Goal: Task Accomplishment & Management: Manage account settings

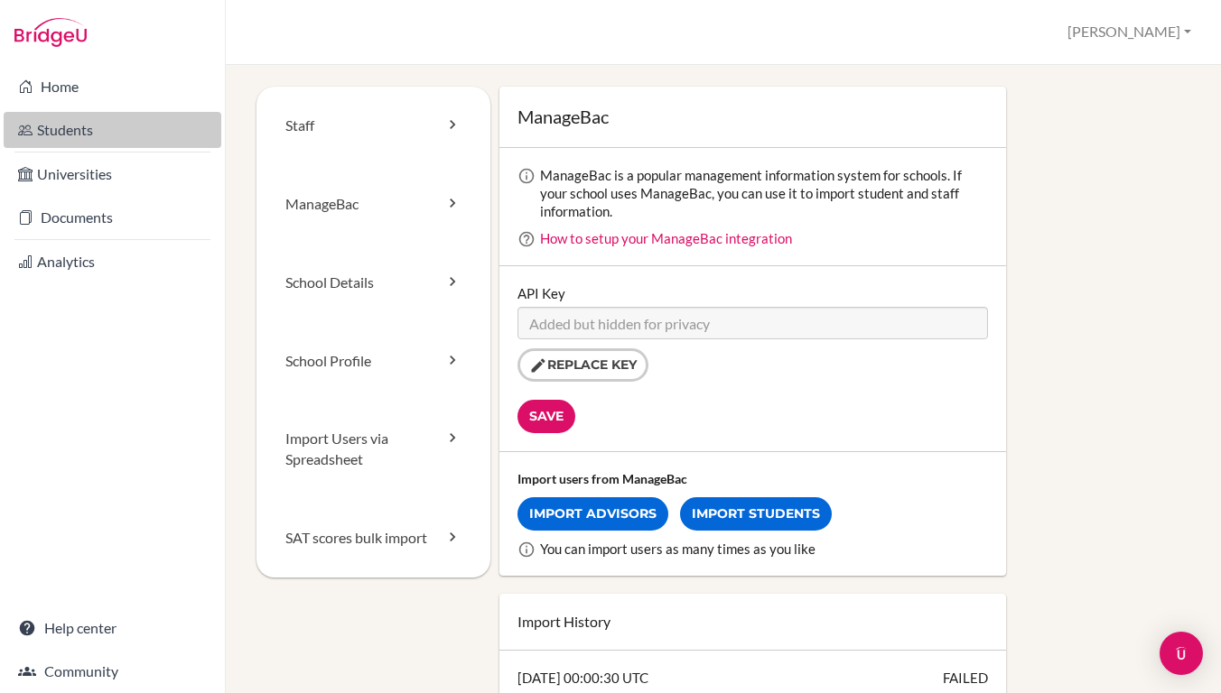
click at [61, 138] on link "Students" at bounding box center [113, 130] width 218 height 36
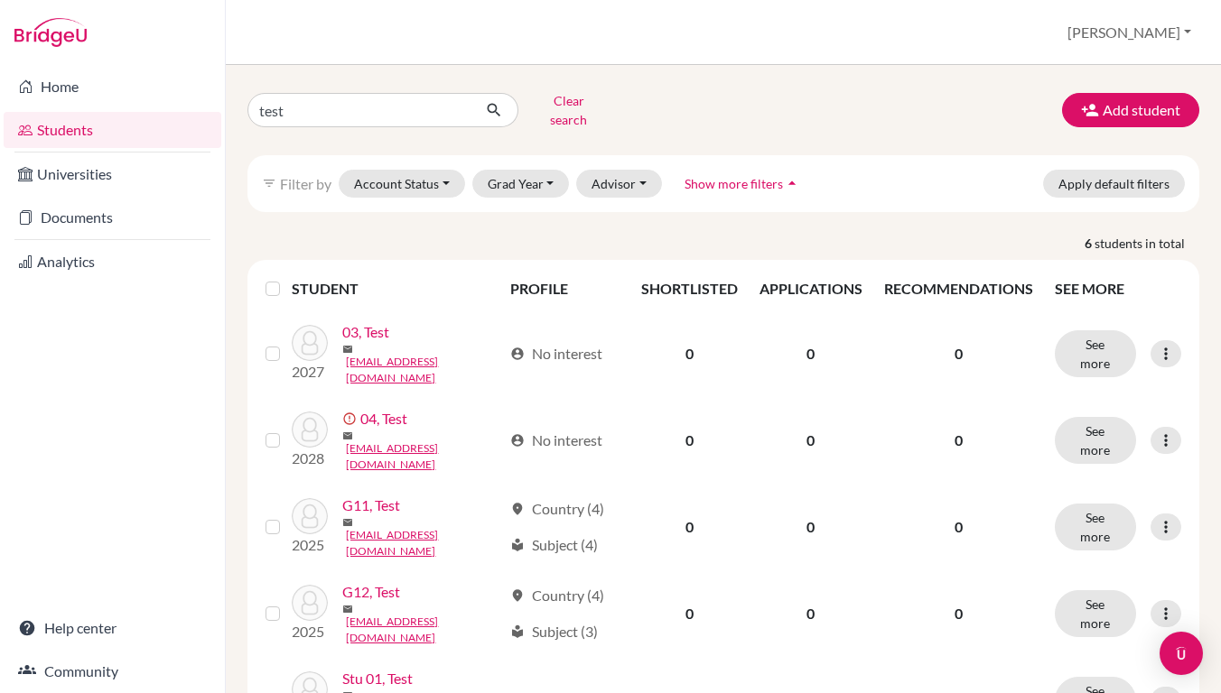
click at [1143, 34] on button "[PERSON_NAME]" at bounding box center [1129, 32] width 140 height 34
click at [1120, 62] on link "Profile" at bounding box center [1055, 74] width 143 height 29
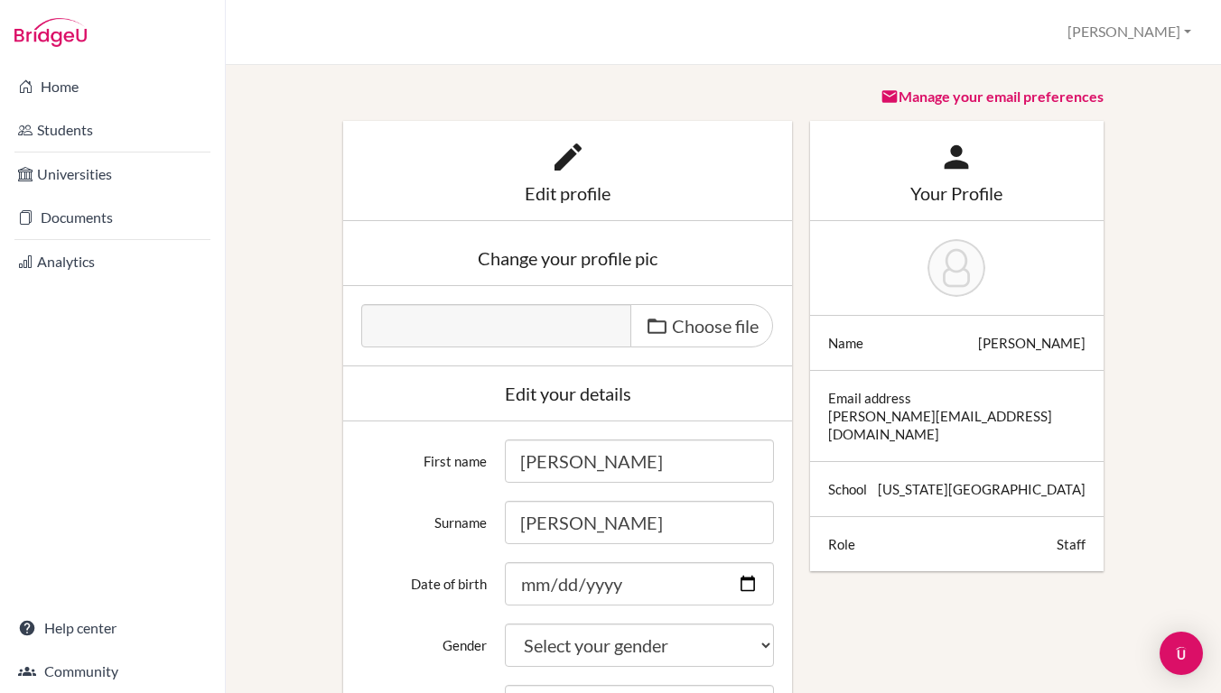
click at [1152, 39] on button "[PERSON_NAME]" at bounding box center [1129, 31] width 140 height 33
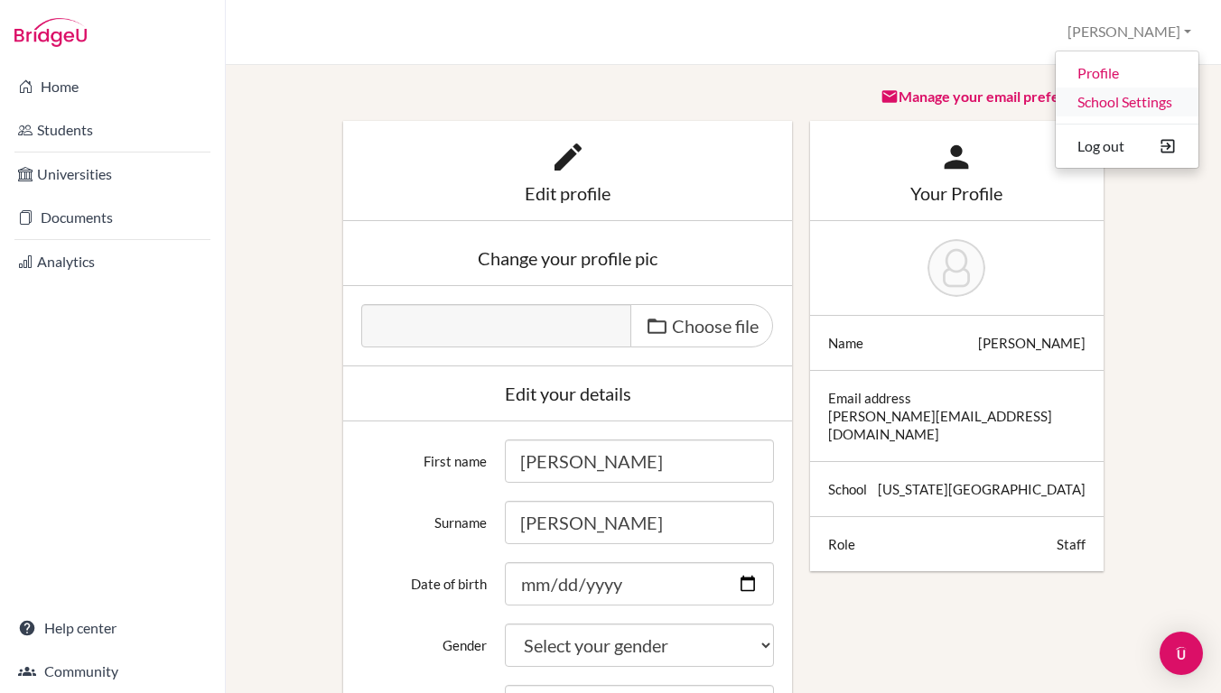
click at [1120, 100] on link "School Settings" at bounding box center [1126, 102] width 143 height 29
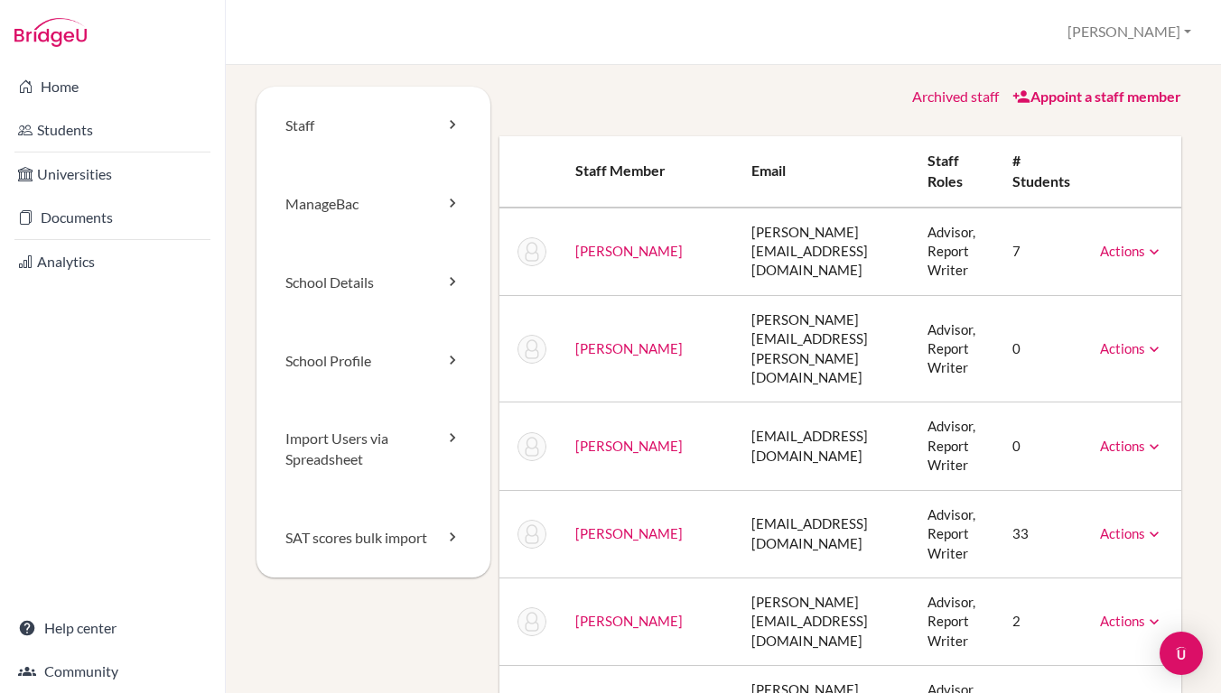
click at [1122, 248] on link "Actions" at bounding box center [1131, 251] width 63 height 16
click at [916, 245] on td "Advisor, Report Writer" at bounding box center [955, 252] width 85 height 88
click at [1017, 248] on td "7" at bounding box center [1042, 252] width 88 height 88
click at [607, 248] on link "[PERSON_NAME]" at bounding box center [628, 251] width 107 height 16
click at [1158, 238] on td "Actions Message Reset Password Archive" at bounding box center [1133, 252] width 96 height 88
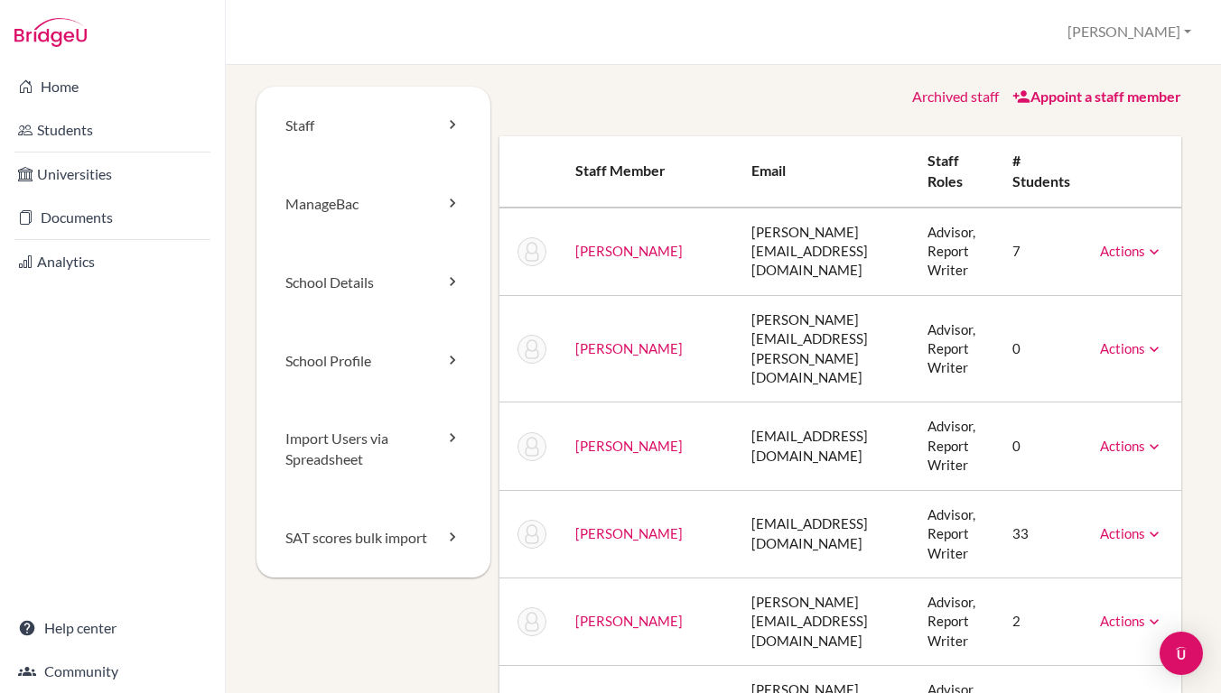
click at [1152, 245] on icon at bounding box center [1154, 252] width 18 height 18
click at [594, 102] on div "Archived staff Appoint a staff member" at bounding box center [840, 97] width 683 height 21
click at [79, 141] on link "Students" at bounding box center [113, 130] width 218 height 36
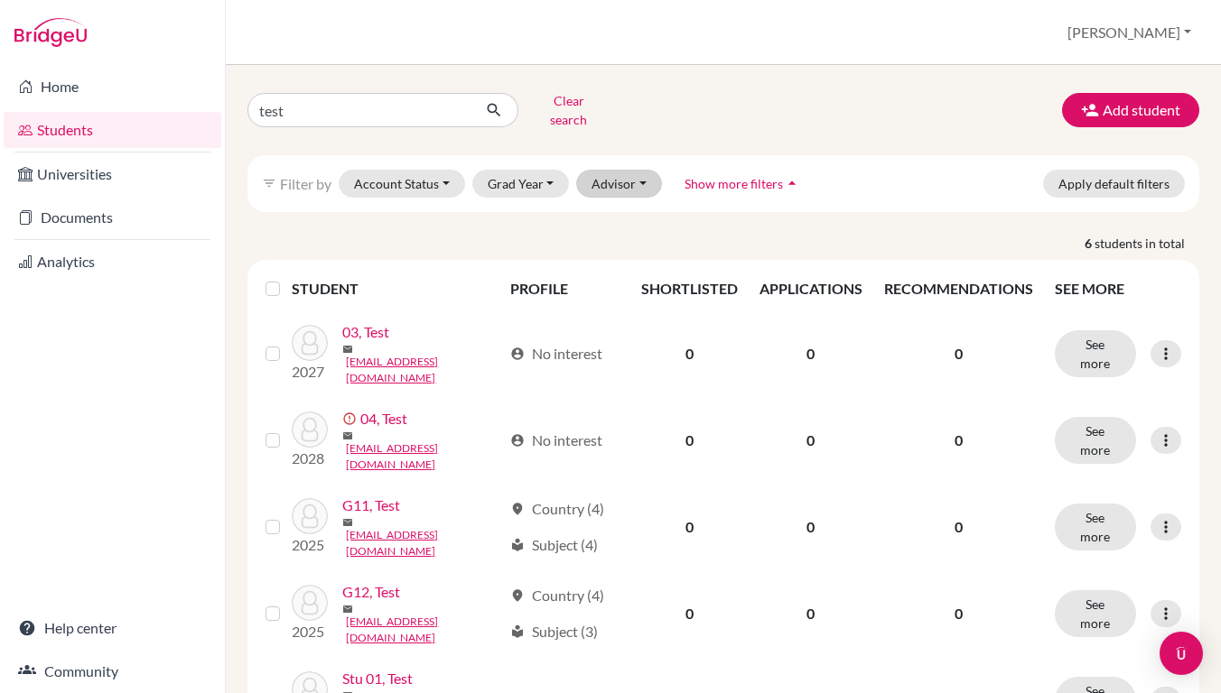
click at [593, 172] on button "Advisor" at bounding box center [619, 184] width 86 height 28
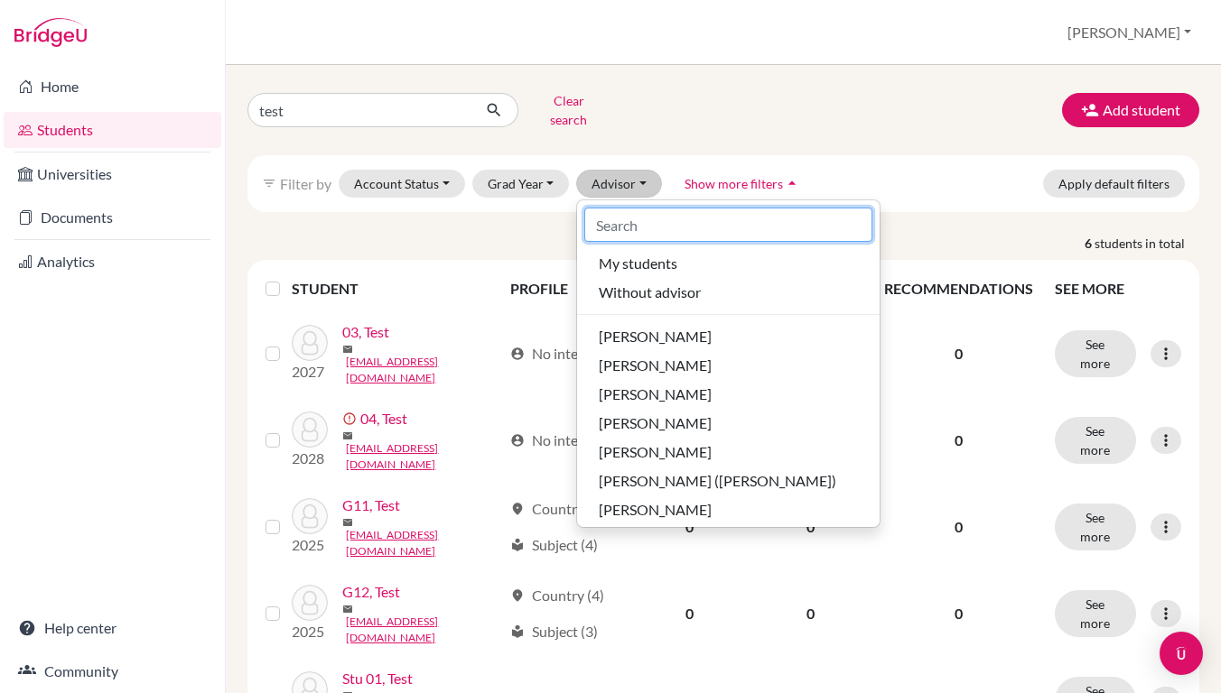
click at [612, 213] on input at bounding box center [728, 225] width 288 height 34
type input "k"
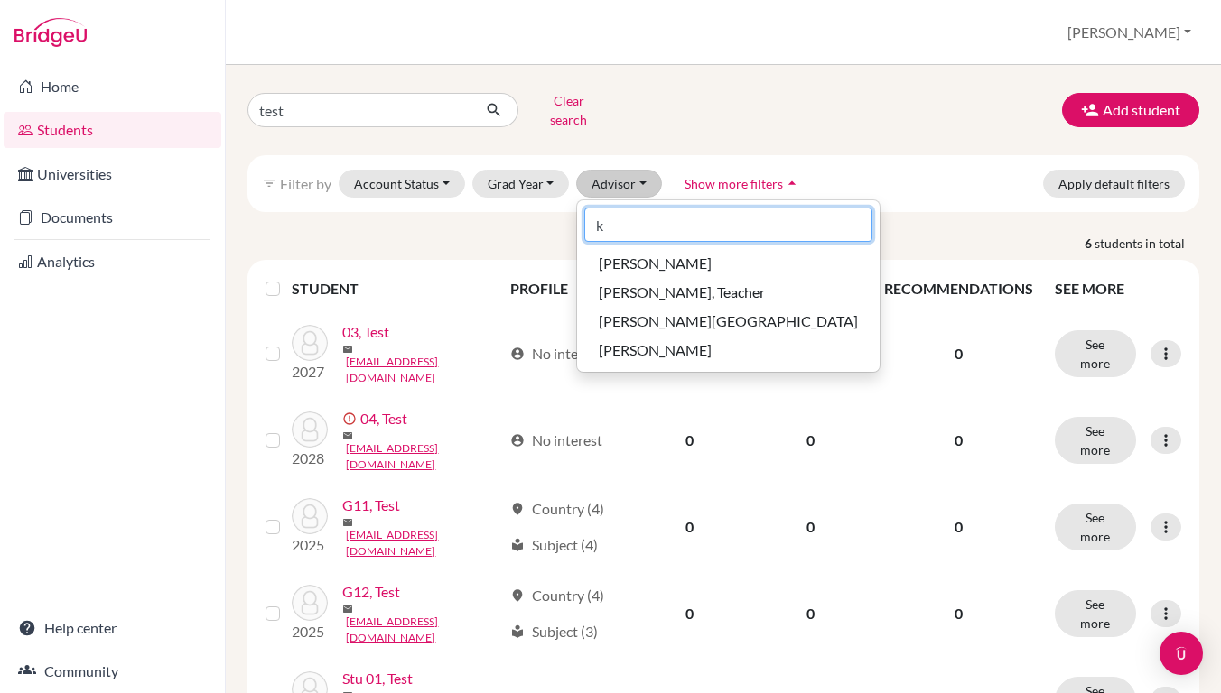
type input "ke"
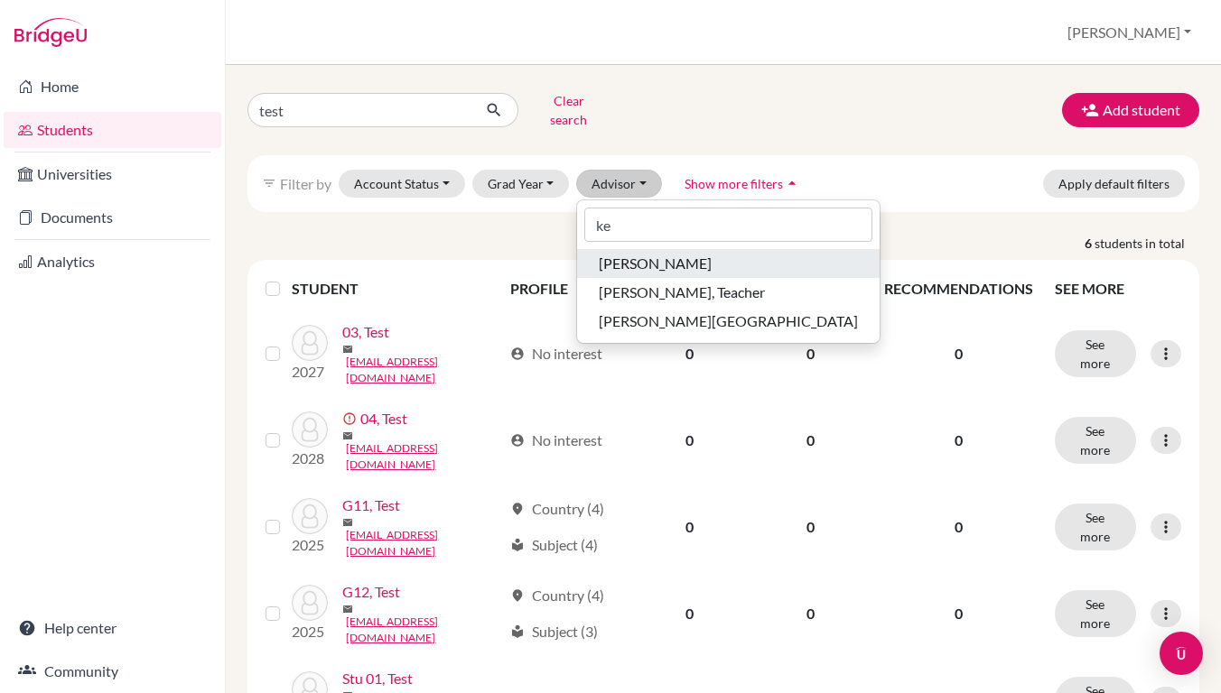
click at [716, 253] on div "[PERSON_NAME]" at bounding box center [728, 264] width 259 height 22
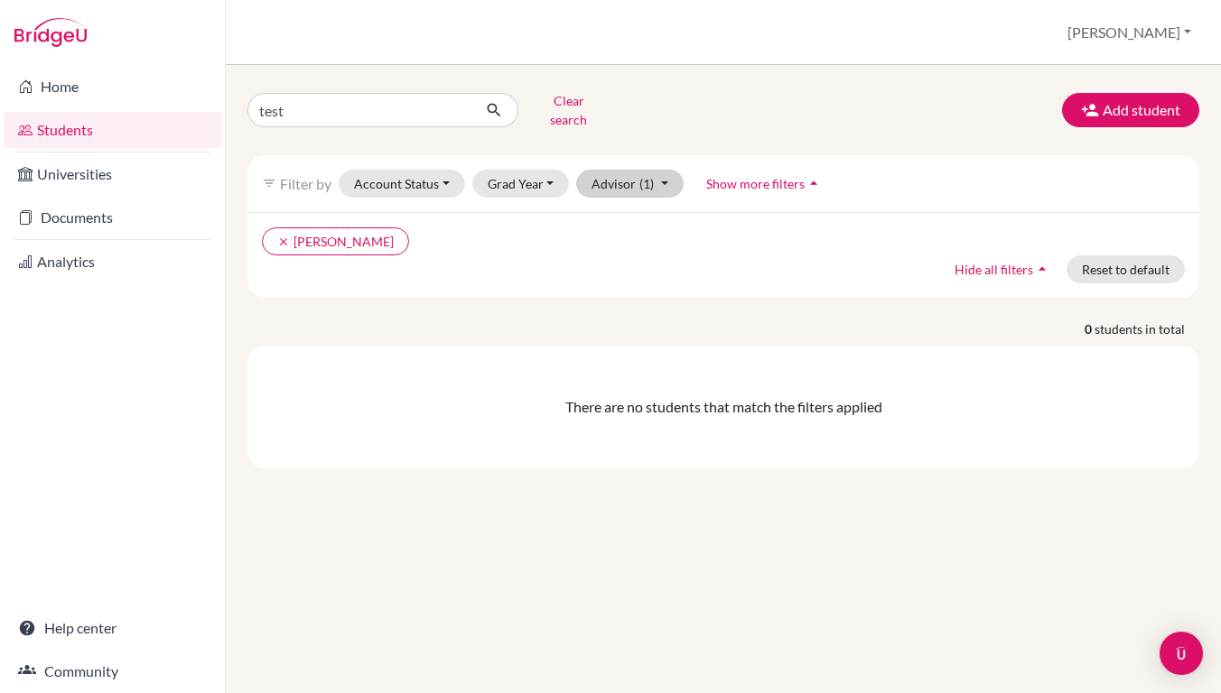
click at [626, 176] on button "Advisor (1)" at bounding box center [629, 184] width 107 height 28
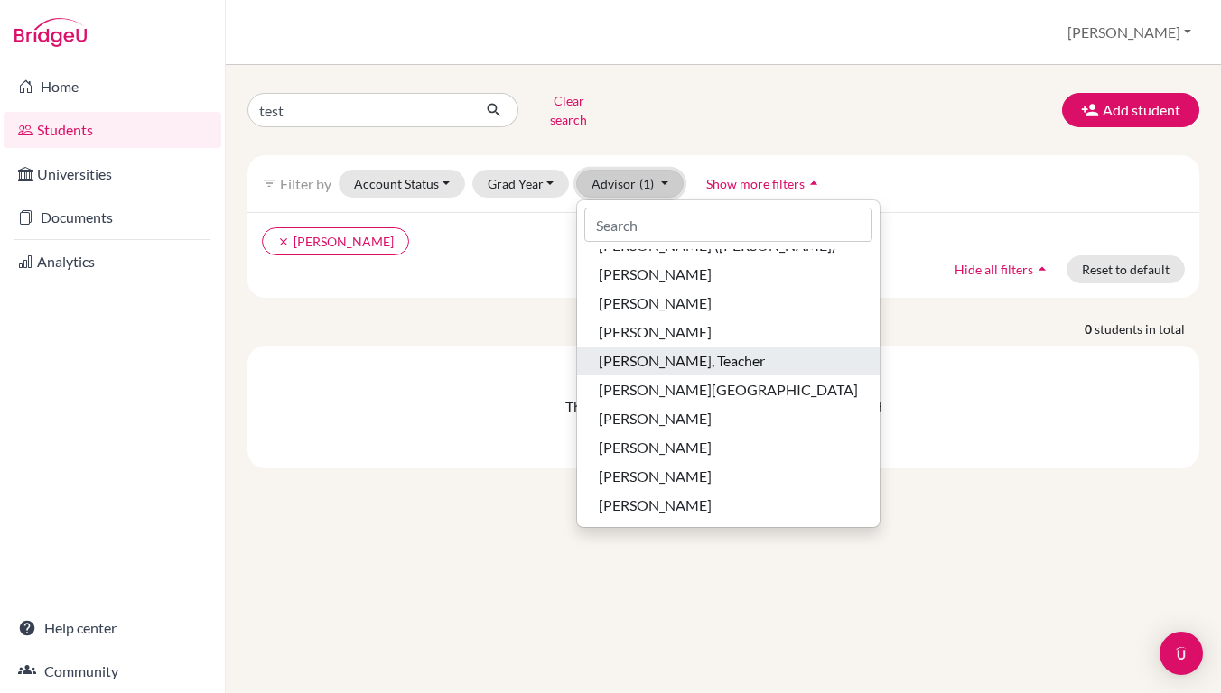
scroll to position [236, 0]
click at [668, 360] on button "[PERSON_NAME], Teacher" at bounding box center [728, 361] width 302 height 29
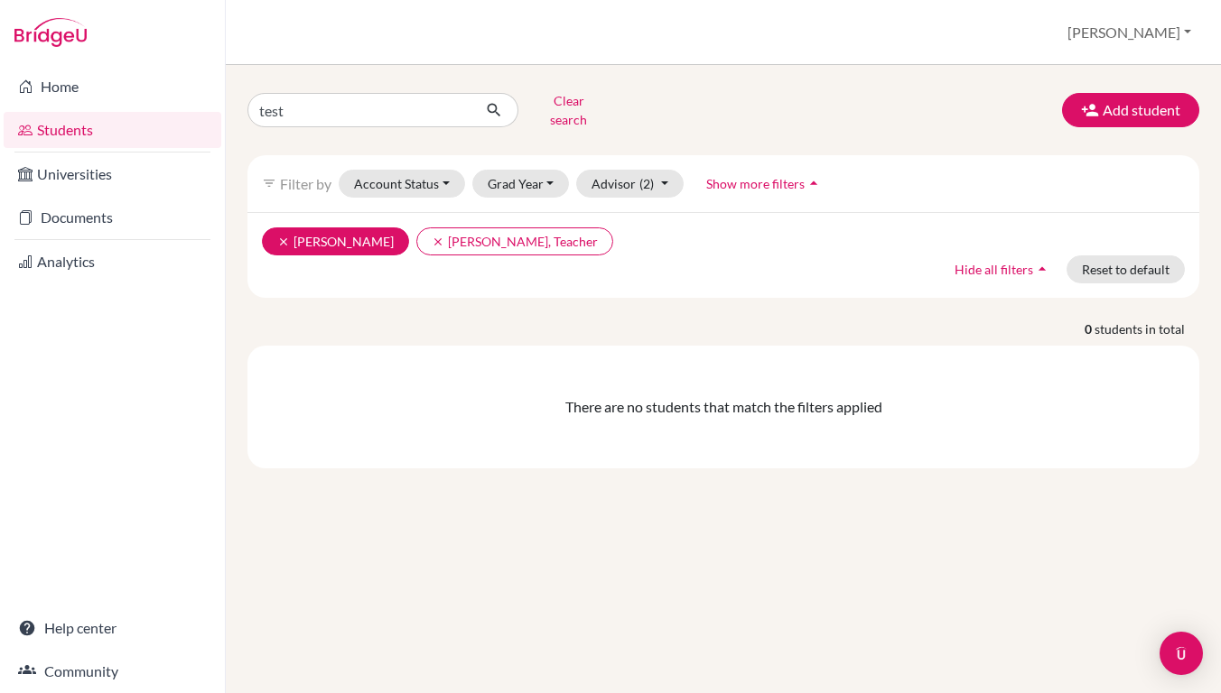
click at [275, 230] on button "clear Brennan, Kevin" at bounding box center [335, 242] width 147 height 28
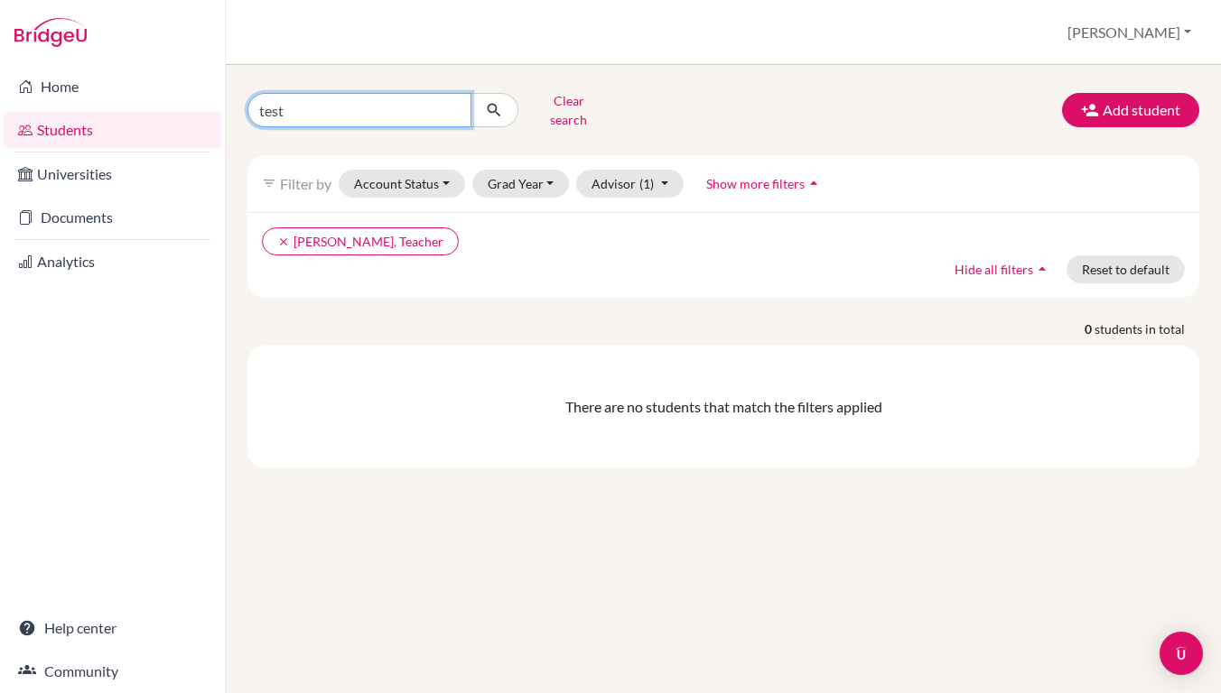
click at [451, 100] on input "test" at bounding box center [359, 110] width 224 height 34
click at [743, 181] on button "Show more filters arrow_drop_up" at bounding box center [764, 184] width 147 height 28
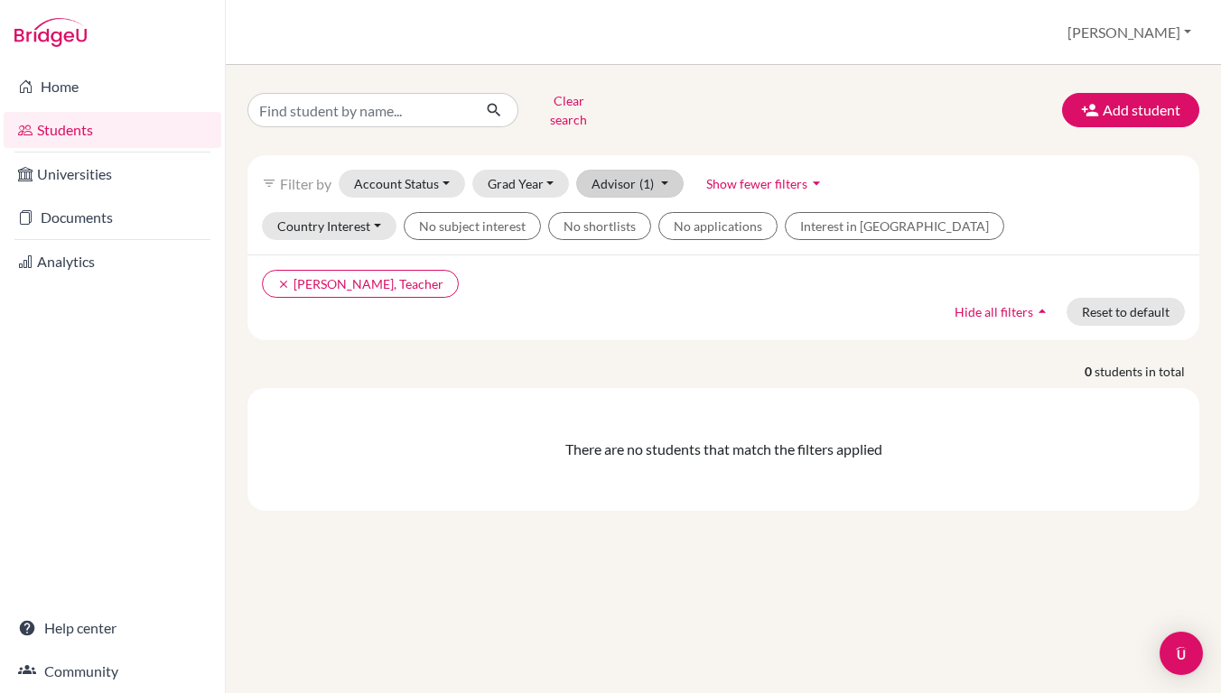
click at [627, 170] on button "Advisor (1)" at bounding box center [629, 184] width 107 height 28
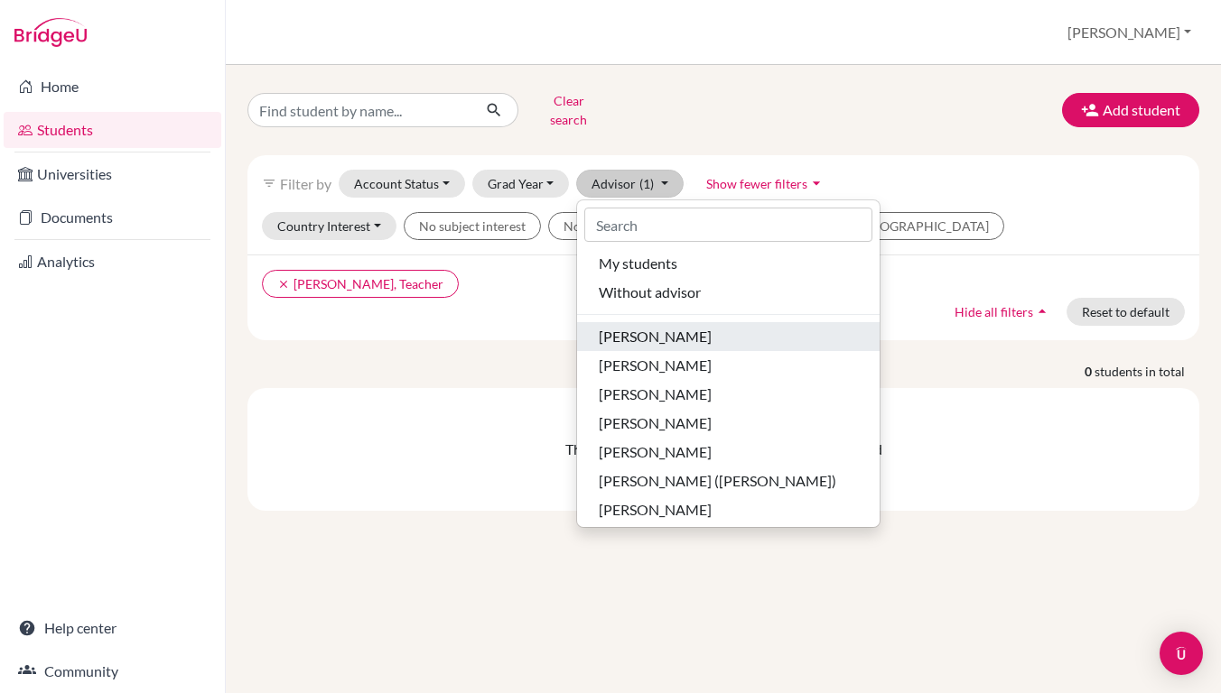
click at [652, 326] on span "[PERSON_NAME]" at bounding box center [655, 337] width 113 height 22
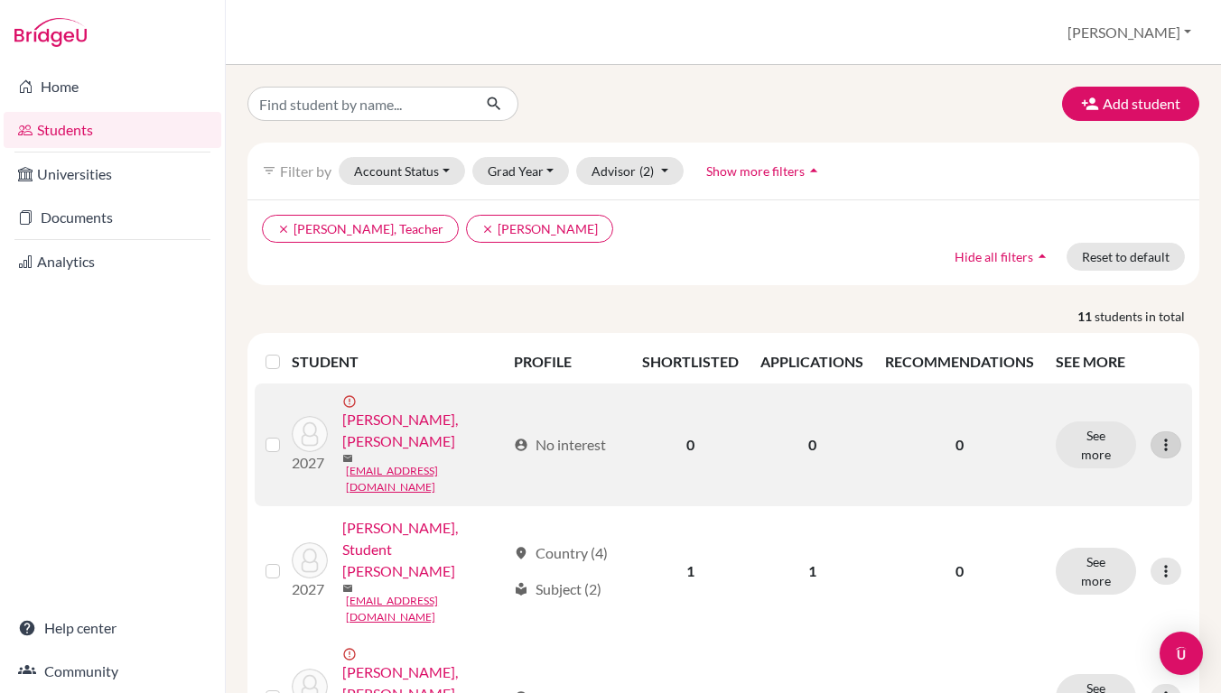
click at [1158, 436] on icon at bounding box center [1166, 445] width 18 height 18
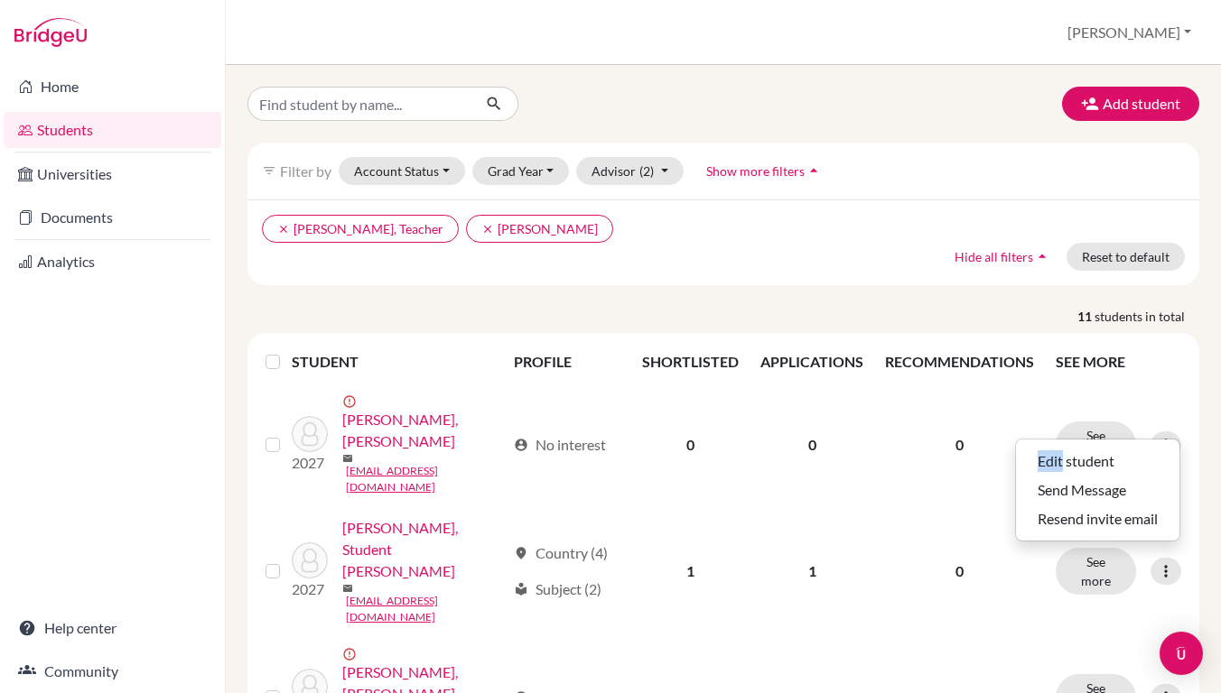
click at [857, 320] on p "11 students in total" at bounding box center [723, 316] width 979 height 19
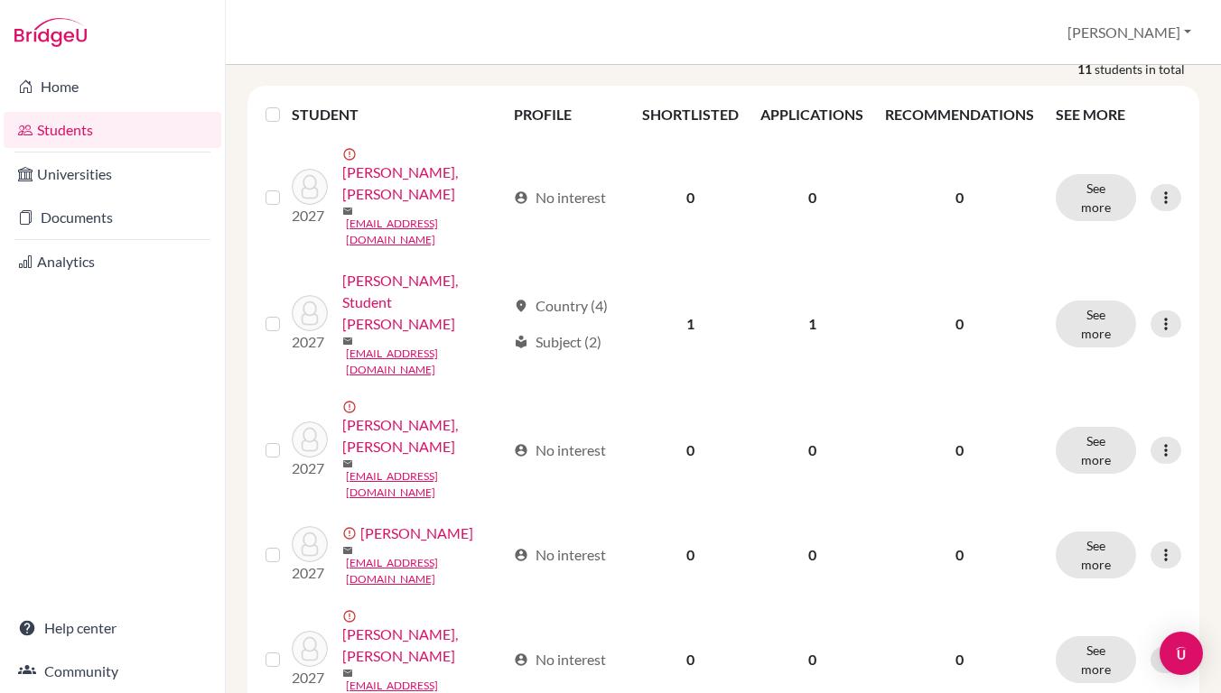
scroll to position [259, 0]
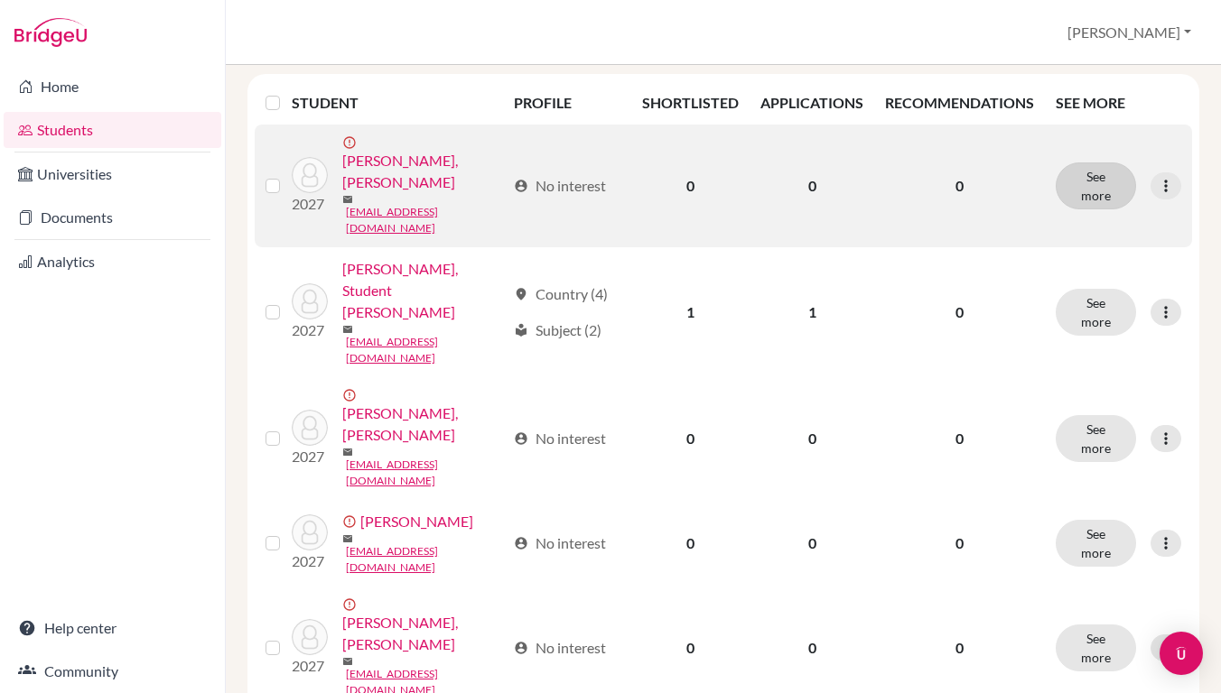
click at [1109, 172] on button "See more" at bounding box center [1095, 186] width 80 height 47
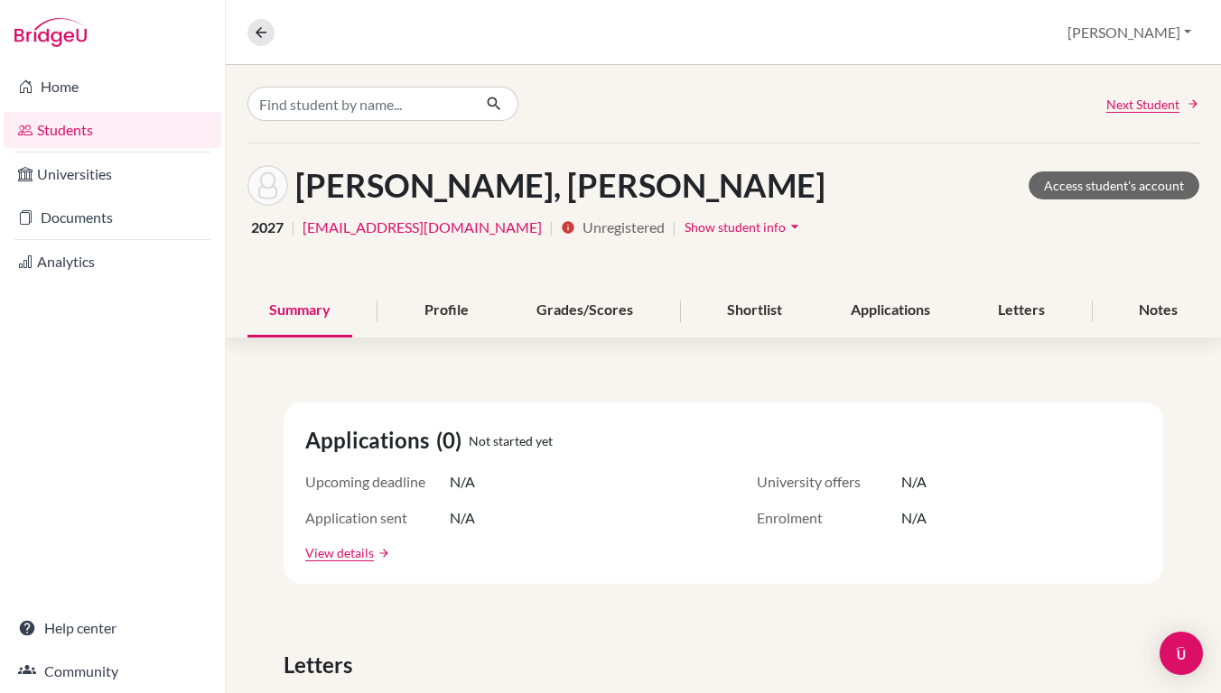
click at [684, 228] on span "Show student info" at bounding box center [734, 226] width 101 height 15
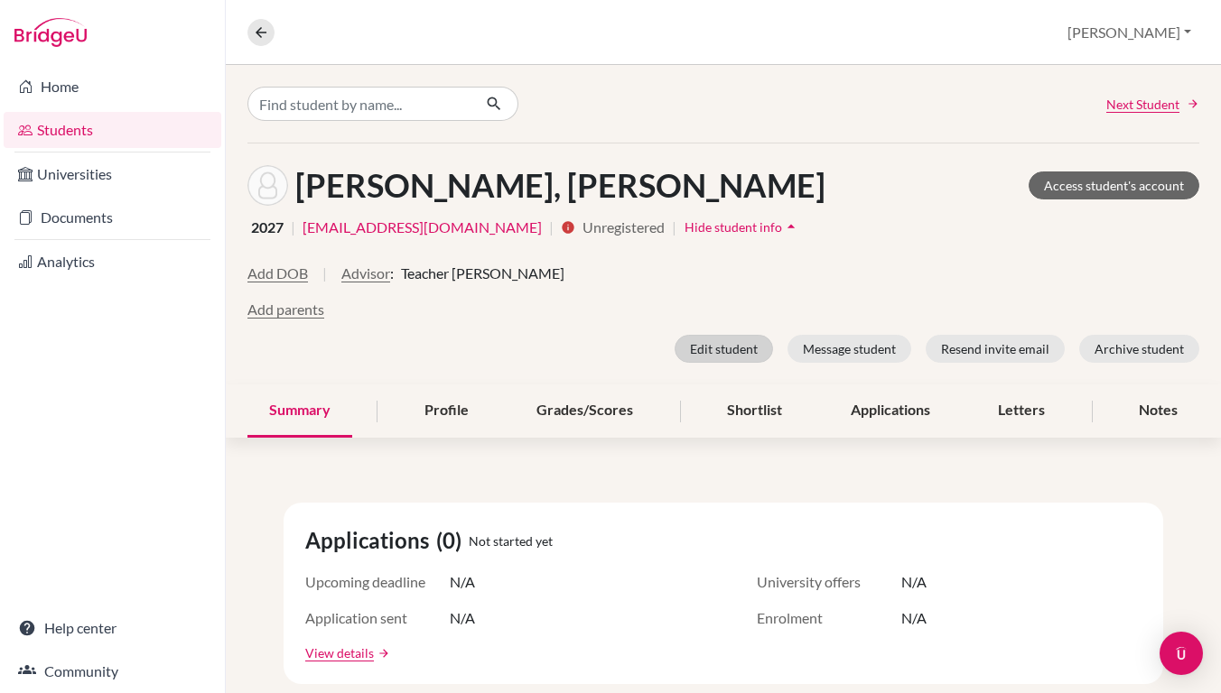
click at [742, 353] on button "Edit student" at bounding box center [723, 349] width 98 height 28
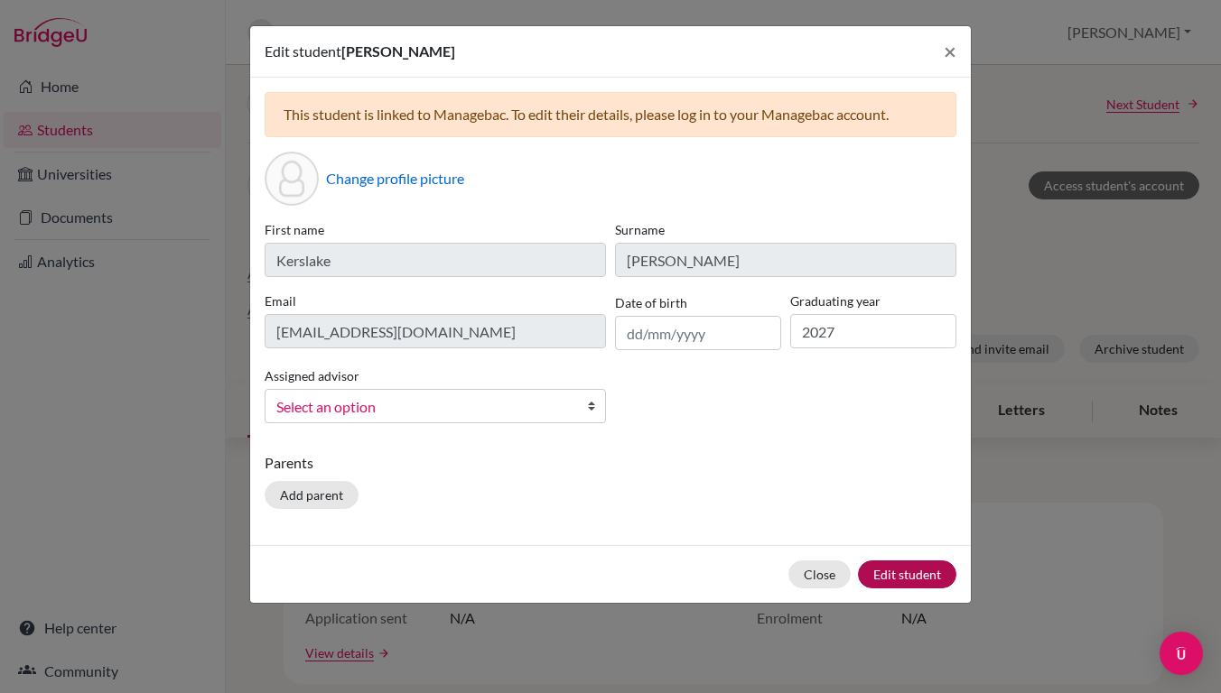
click at [894, 569] on button "Edit student" at bounding box center [907, 575] width 98 height 28
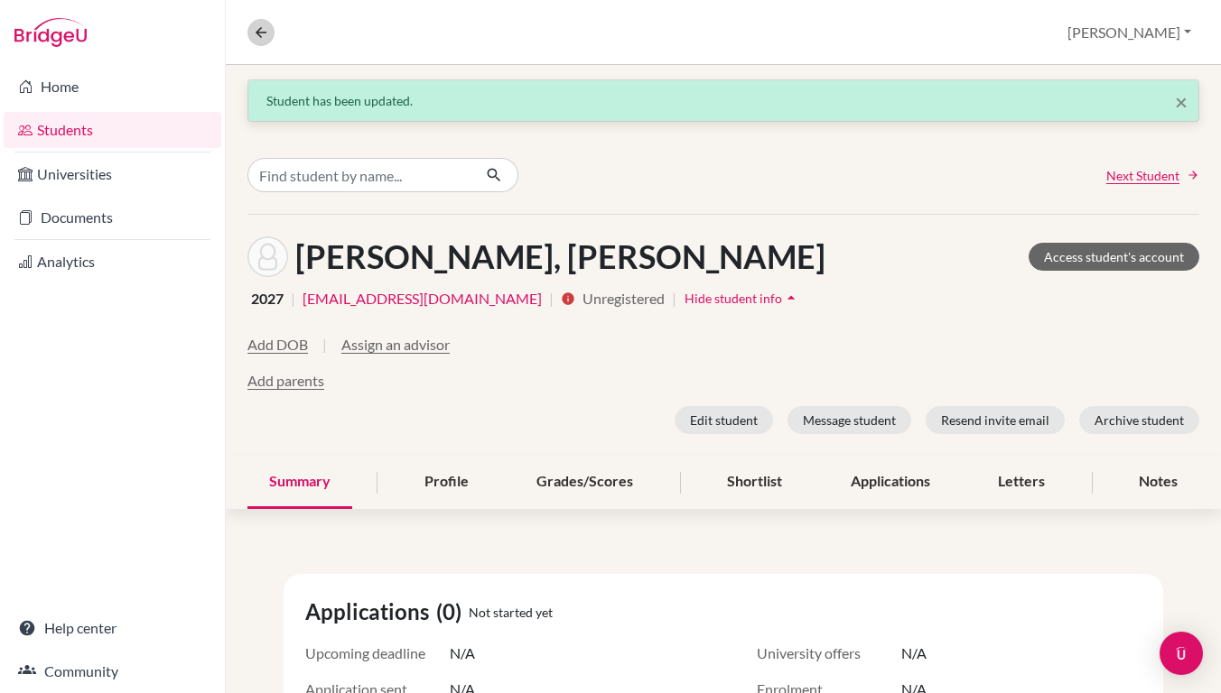
click at [263, 45] on button at bounding box center [260, 32] width 27 height 27
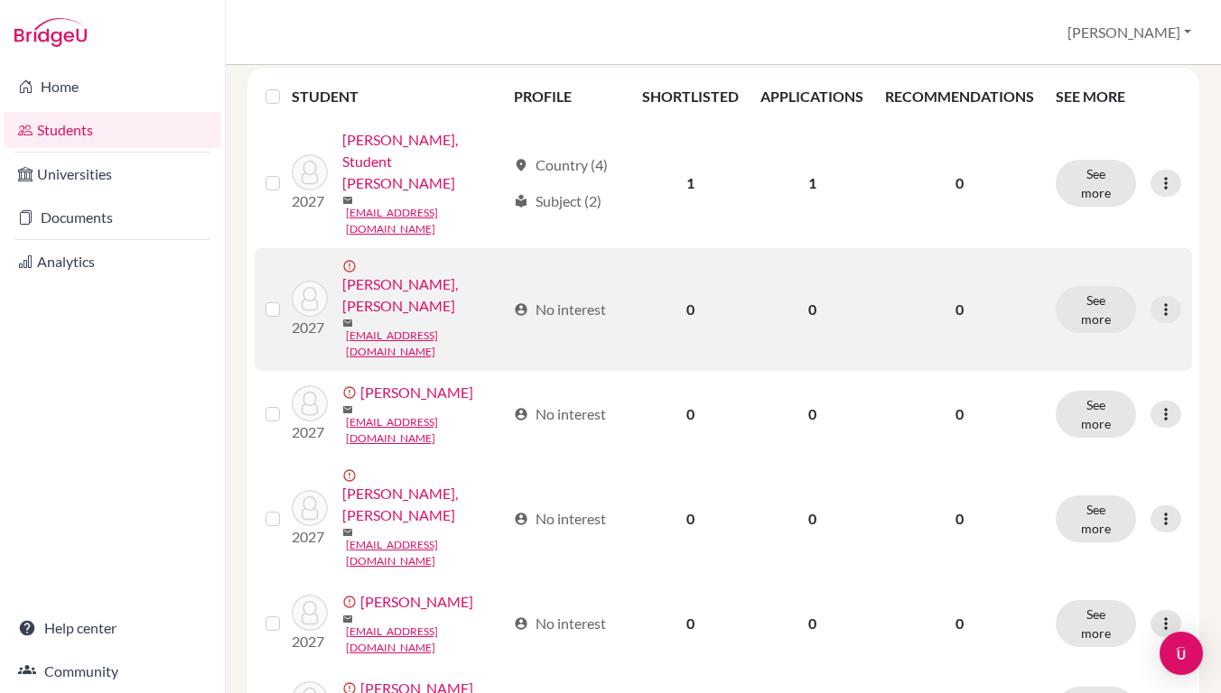
scroll to position [322, 0]
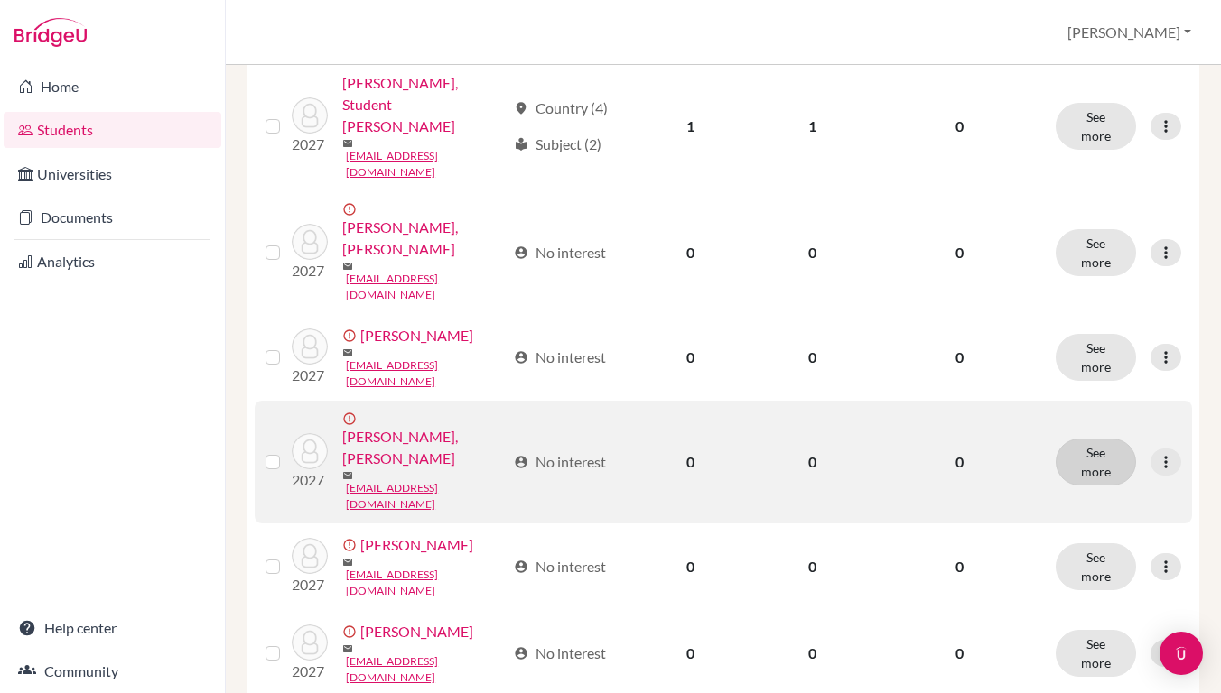
click at [1087, 439] on button "See more" at bounding box center [1095, 462] width 80 height 47
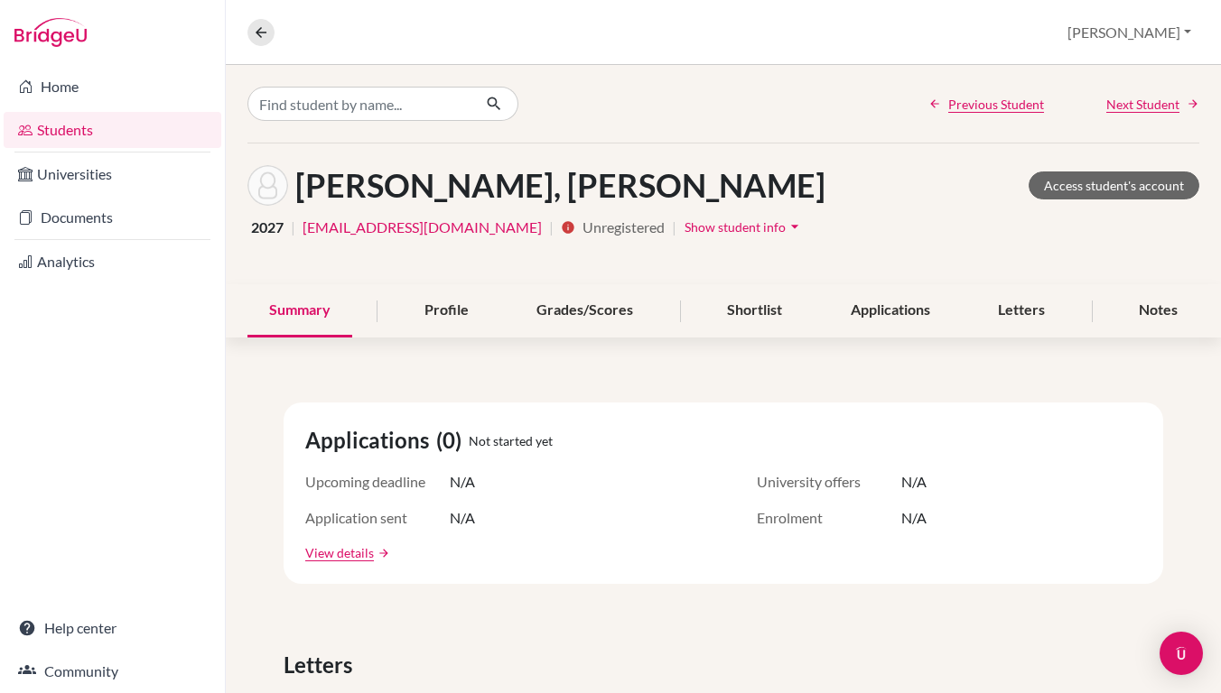
click at [684, 234] on span "Show student info" at bounding box center [734, 226] width 101 height 15
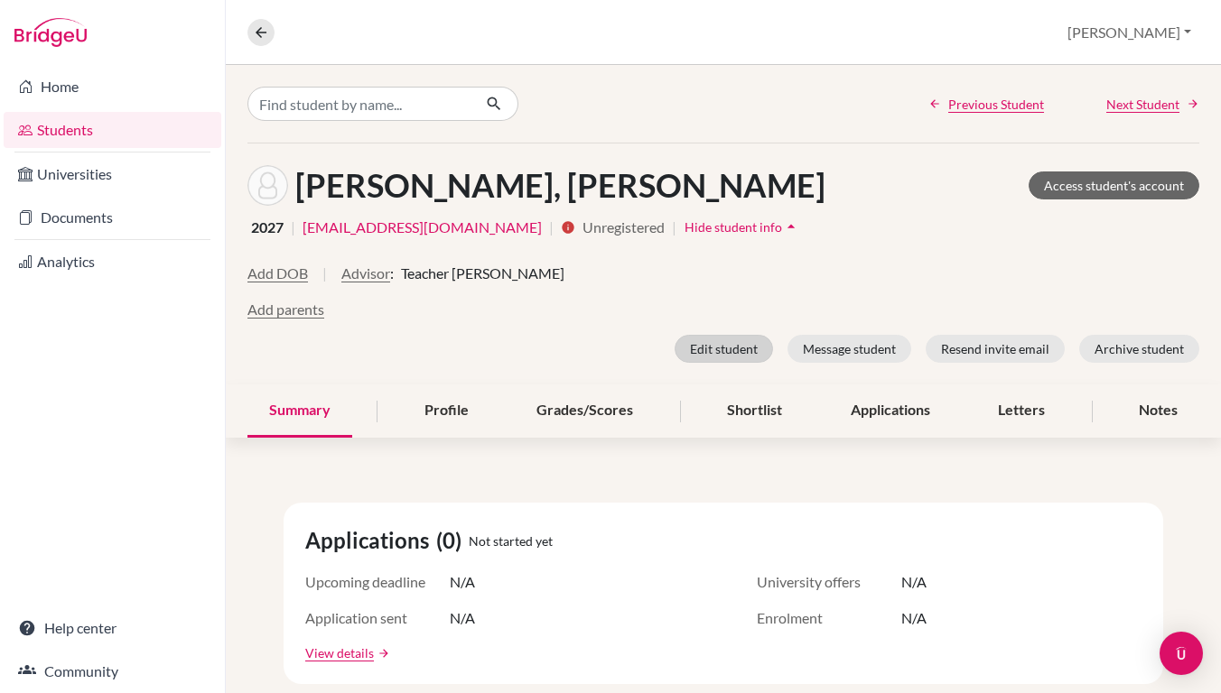
click at [720, 349] on button "Edit student" at bounding box center [723, 349] width 98 height 28
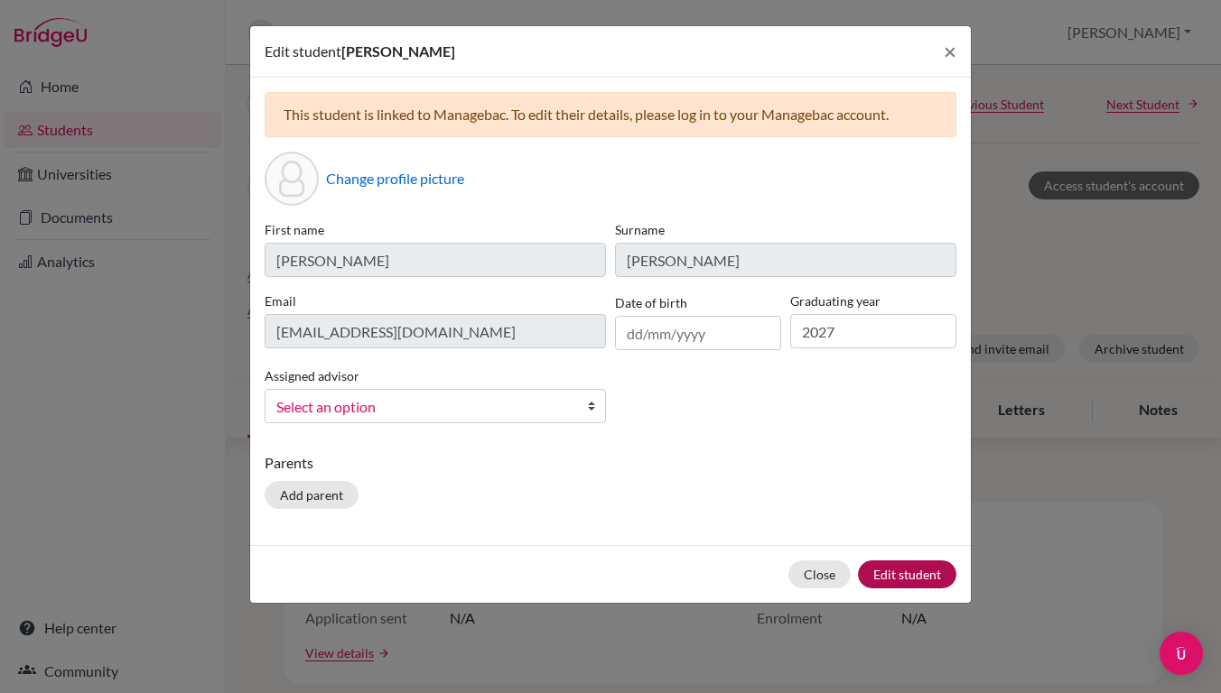
click at [916, 575] on button "Edit student" at bounding box center [907, 575] width 98 height 28
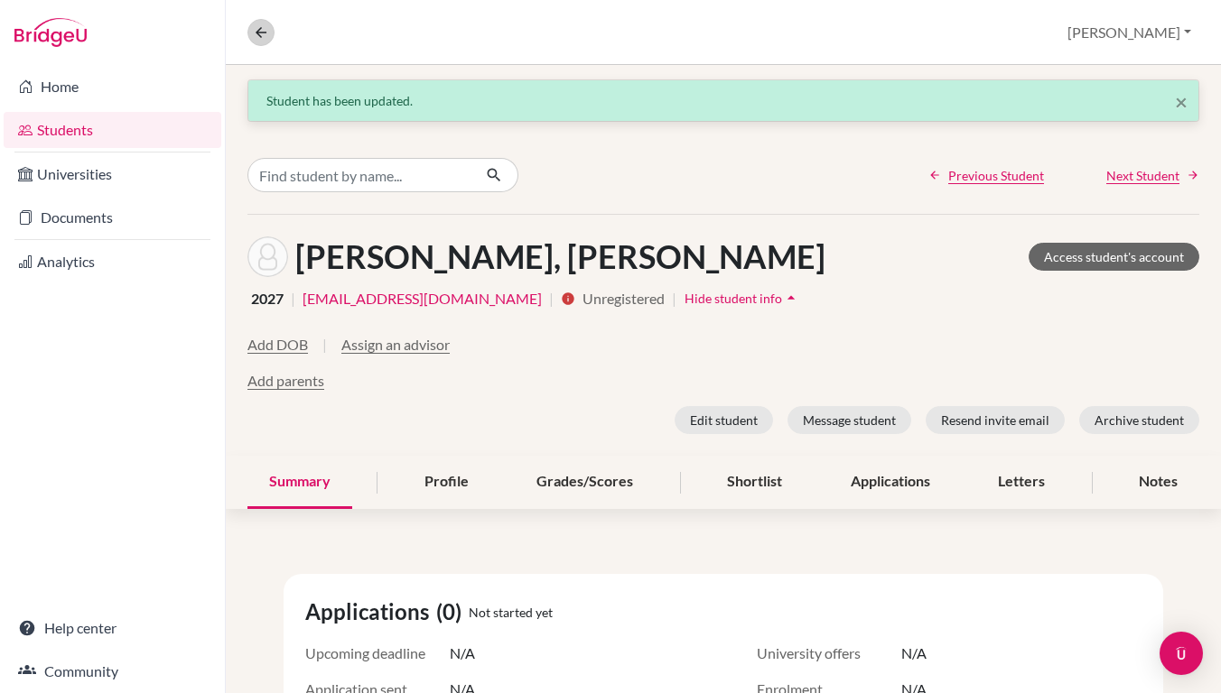
click at [265, 33] on icon at bounding box center [261, 32] width 16 height 16
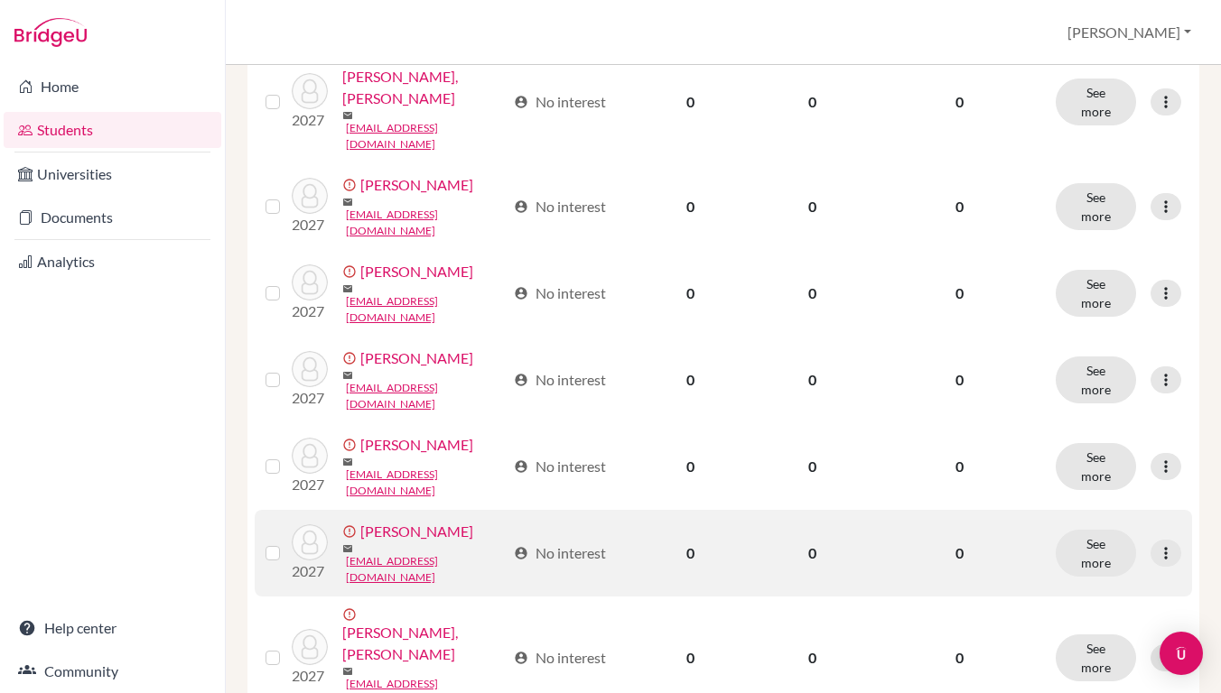
scroll to position [472, 0]
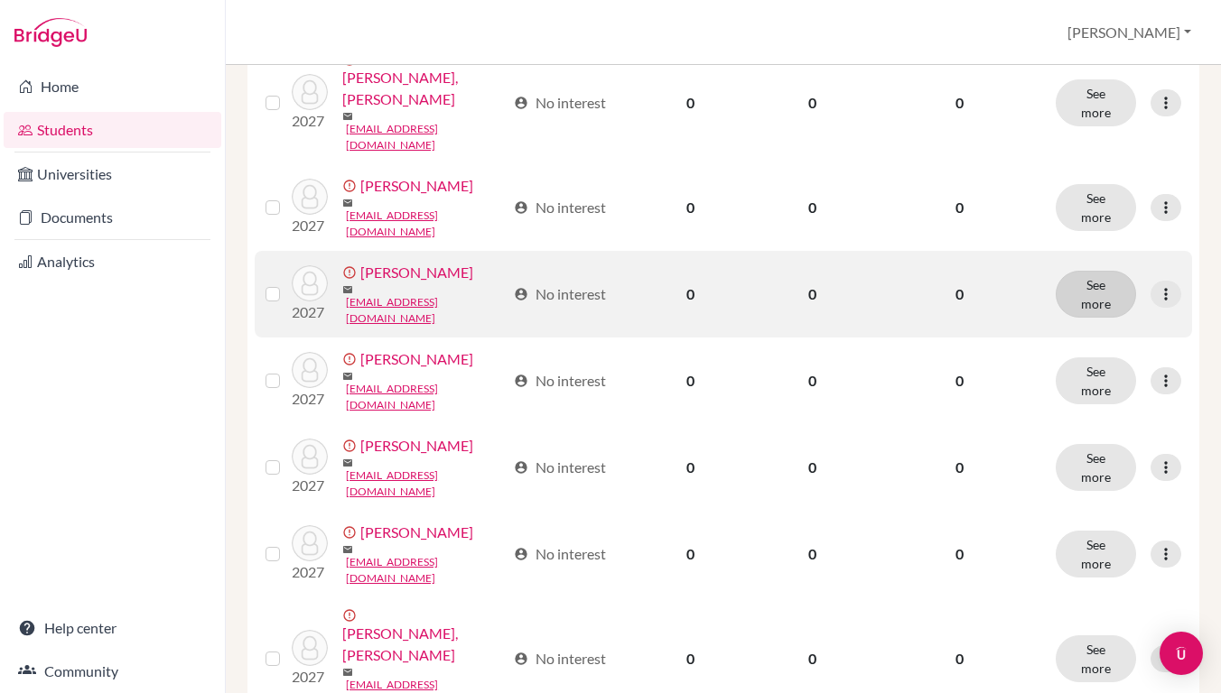
click at [1096, 271] on button "See more" at bounding box center [1095, 294] width 80 height 47
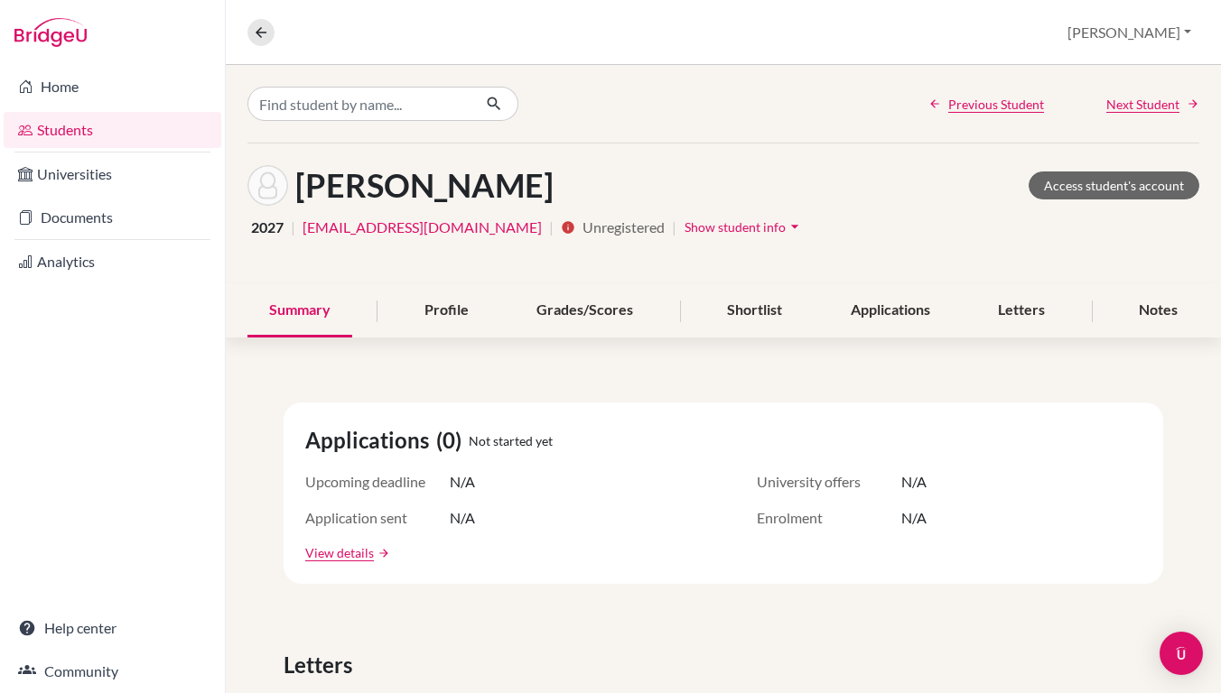
click at [684, 228] on span "Show student info" at bounding box center [734, 226] width 101 height 15
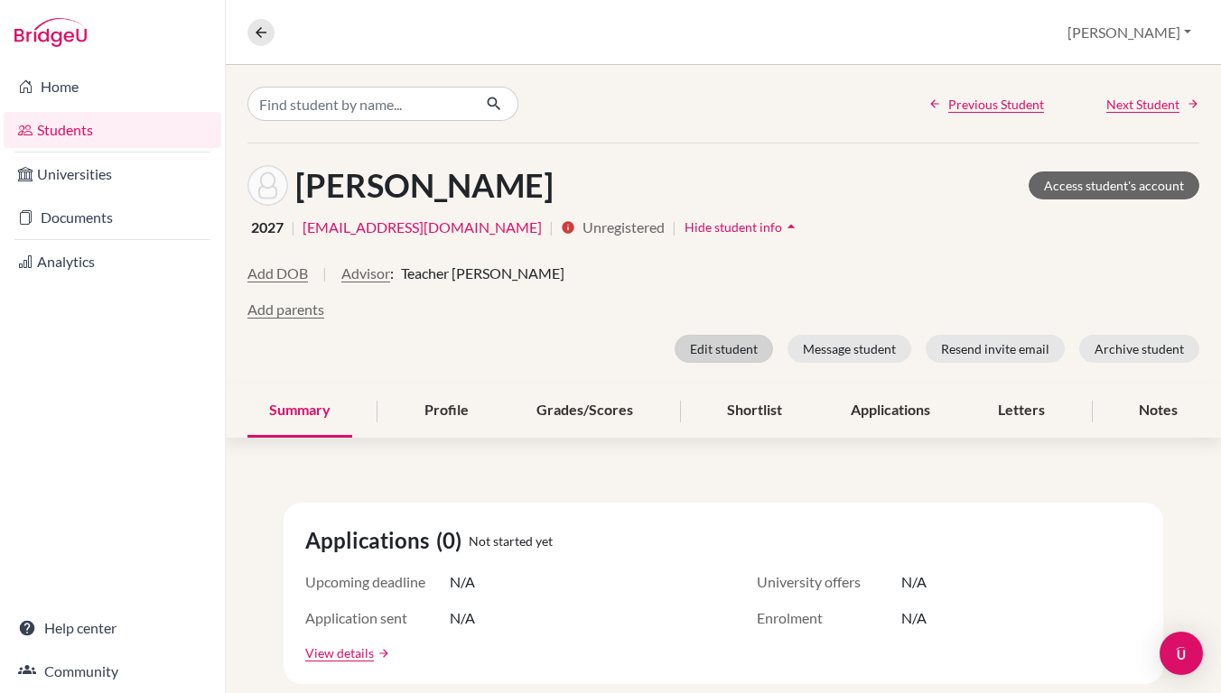
click at [693, 347] on button "Edit student" at bounding box center [723, 349] width 98 height 28
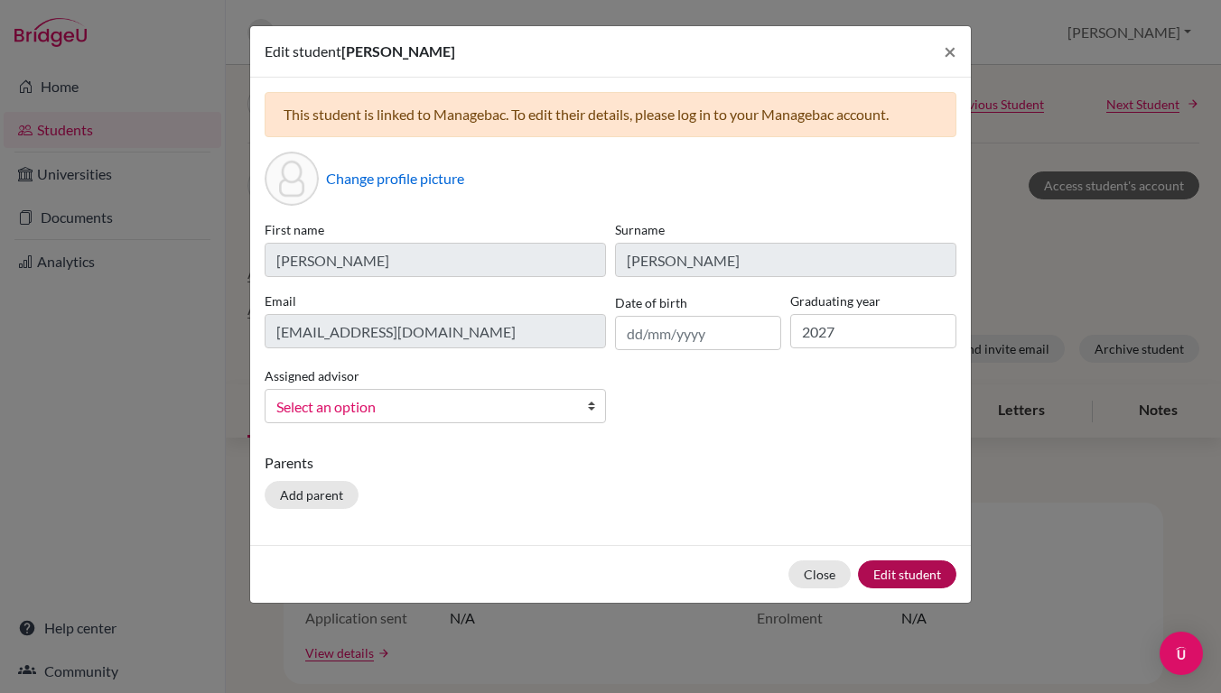
click at [911, 572] on button "Edit student" at bounding box center [907, 575] width 98 height 28
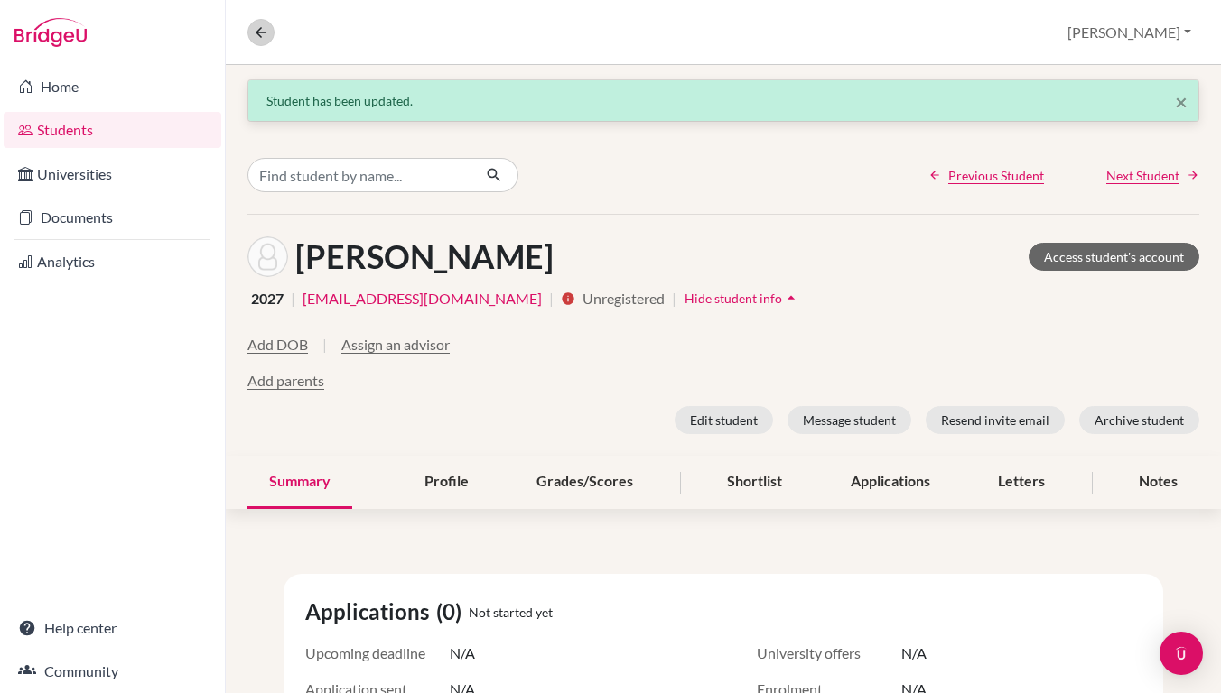
click at [256, 36] on icon at bounding box center [261, 32] width 16 height 16
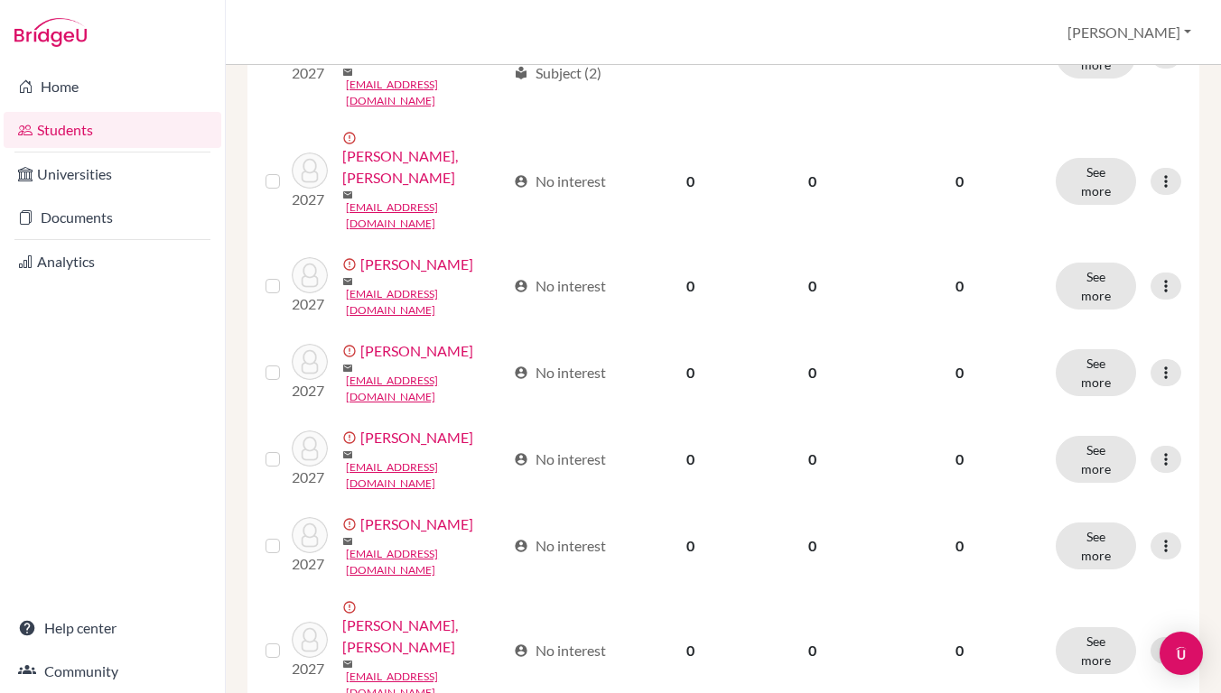
scroll to position [393, 0]
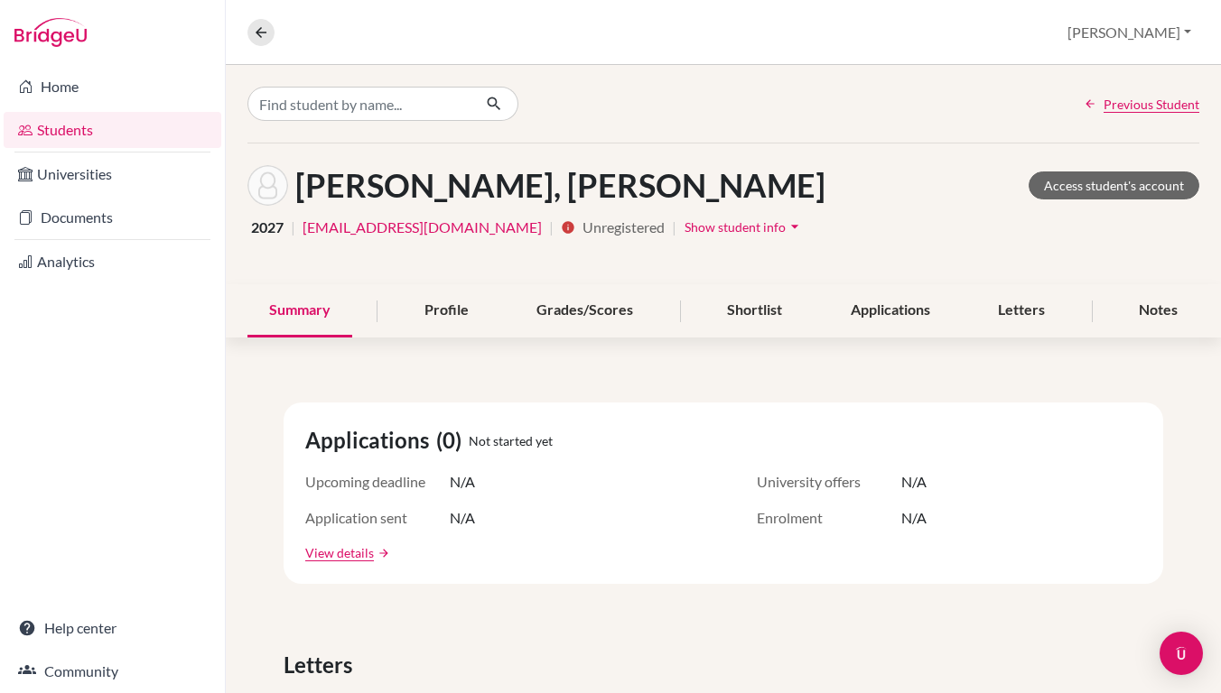
click at [683, 236] on button "Show student info arrow_drop_down" at bounding box center [743, 227] width 121 height 28
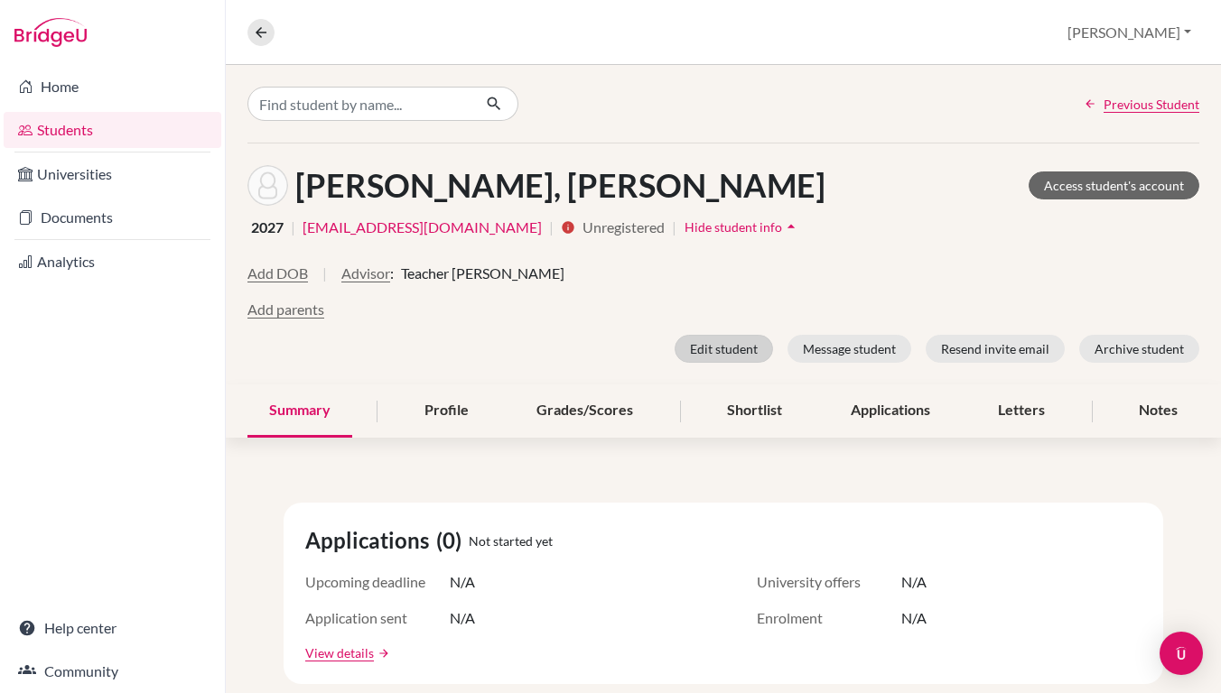
click at [717, 344] on button "Edit student" at bounding box center [723, 349] width 98 height 28
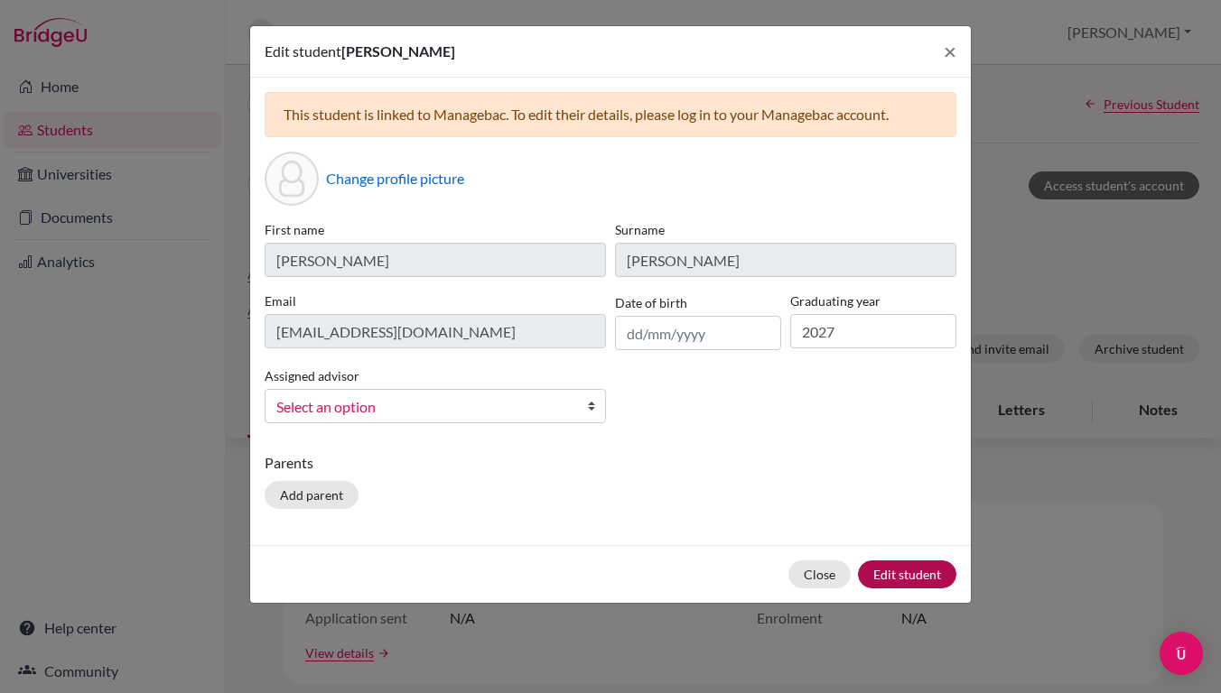
click at [891, 572] on button "Edit student" at bounding box center [907, 575] width 98 height 28
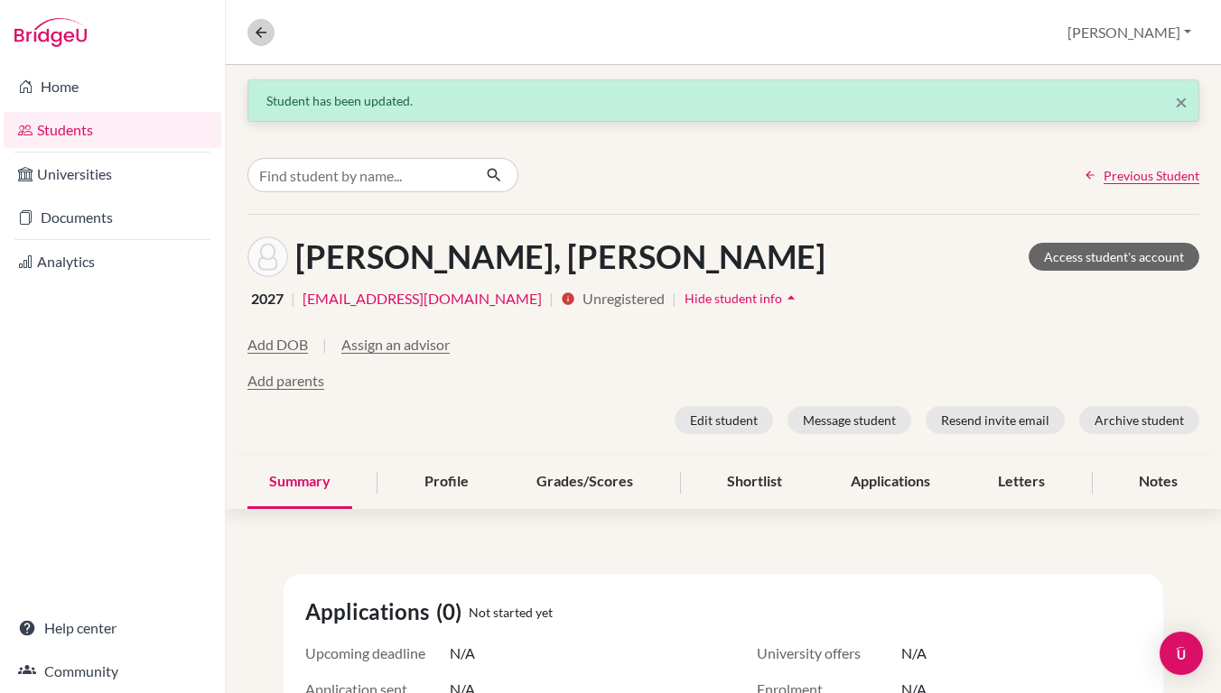
click at [257, 29] on icon at bounding box center [261, 32] width 16 height 16
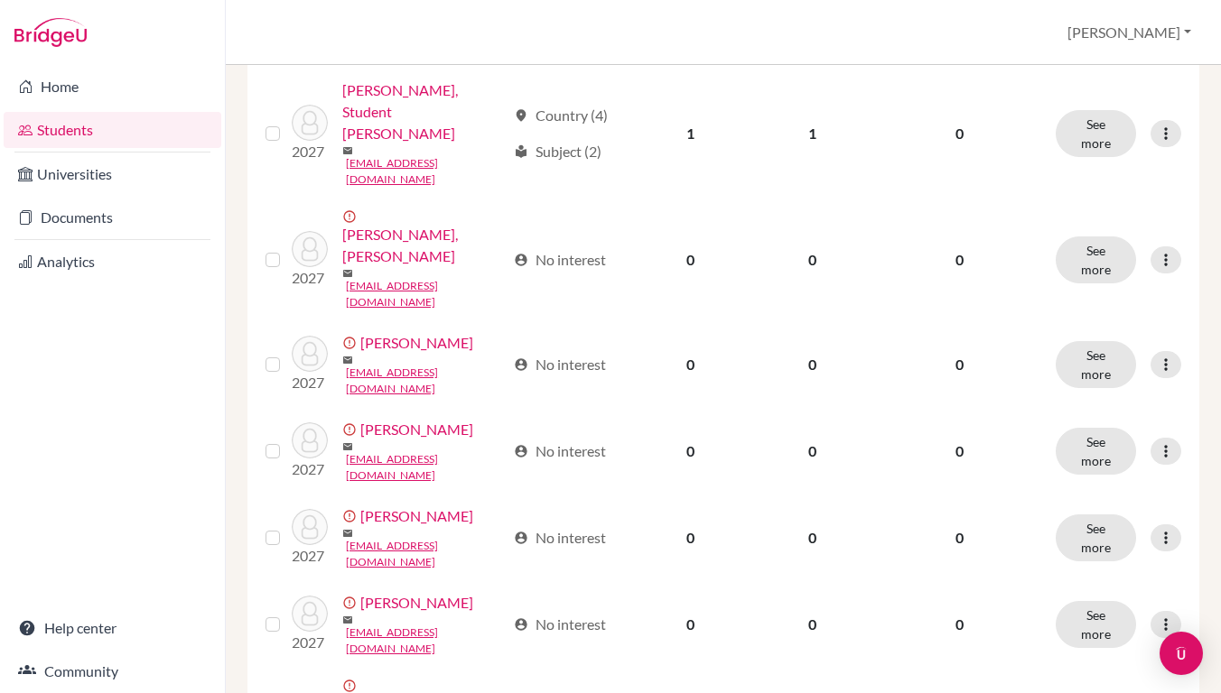
scroll to position [313, 0]
